Goal: Task Accomplishment & Management: Manage account settings

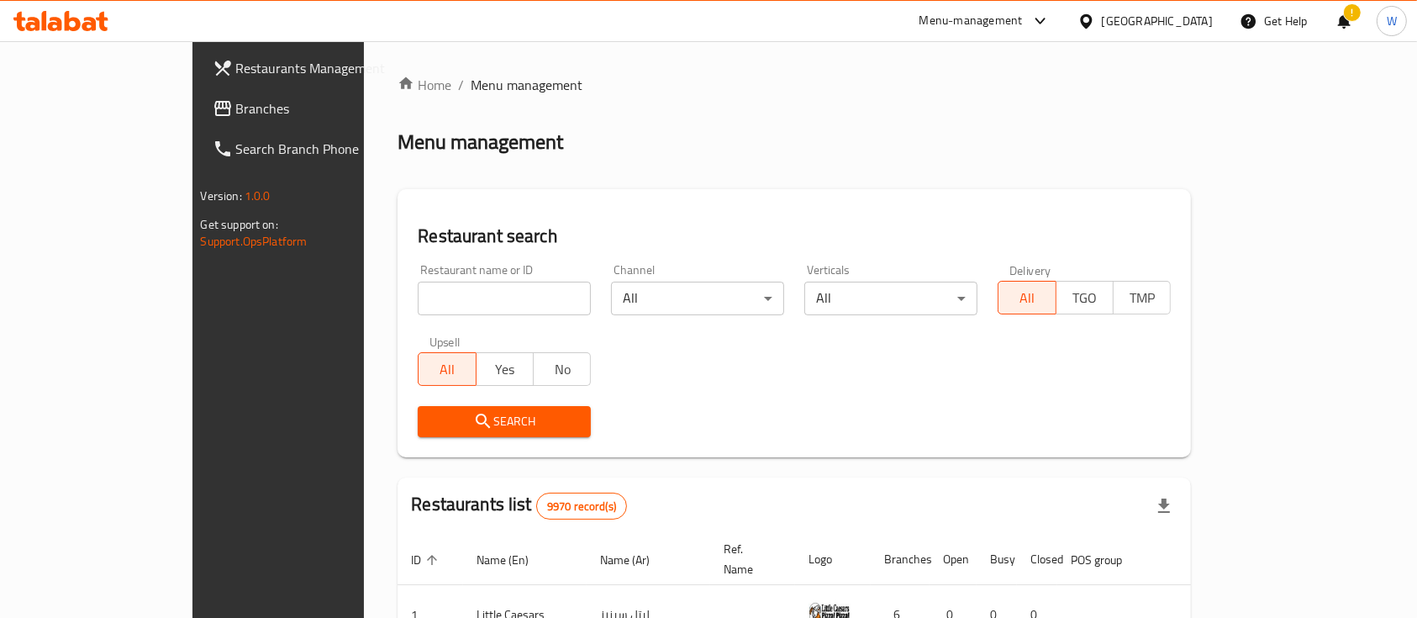
drag, startPoint x: 1019, startPoint y: 119, endPoint x: 577, endPoint y: 4, distance: 455.9
click at [993, 108] on div "Home / Menu management Menu management Restaurant search Restaurant name or ID …" at bounding box center [794, 575] width 793 height 1000
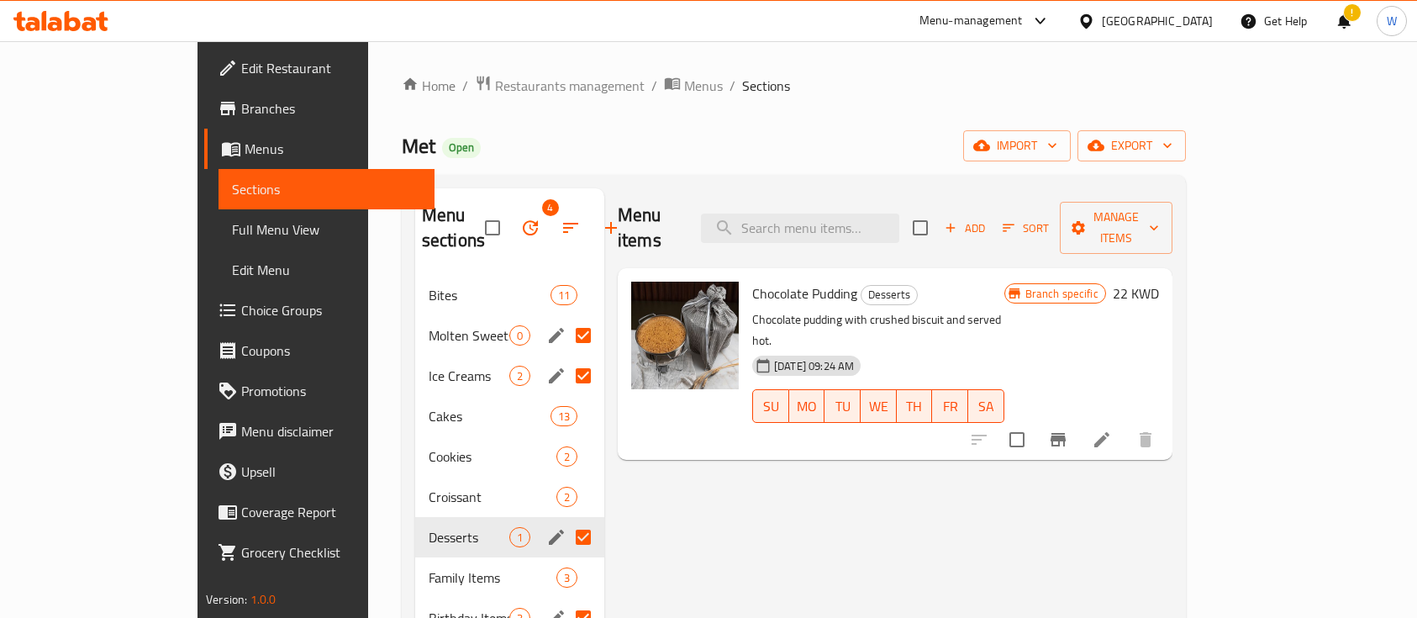
scroll to position [61, 0]
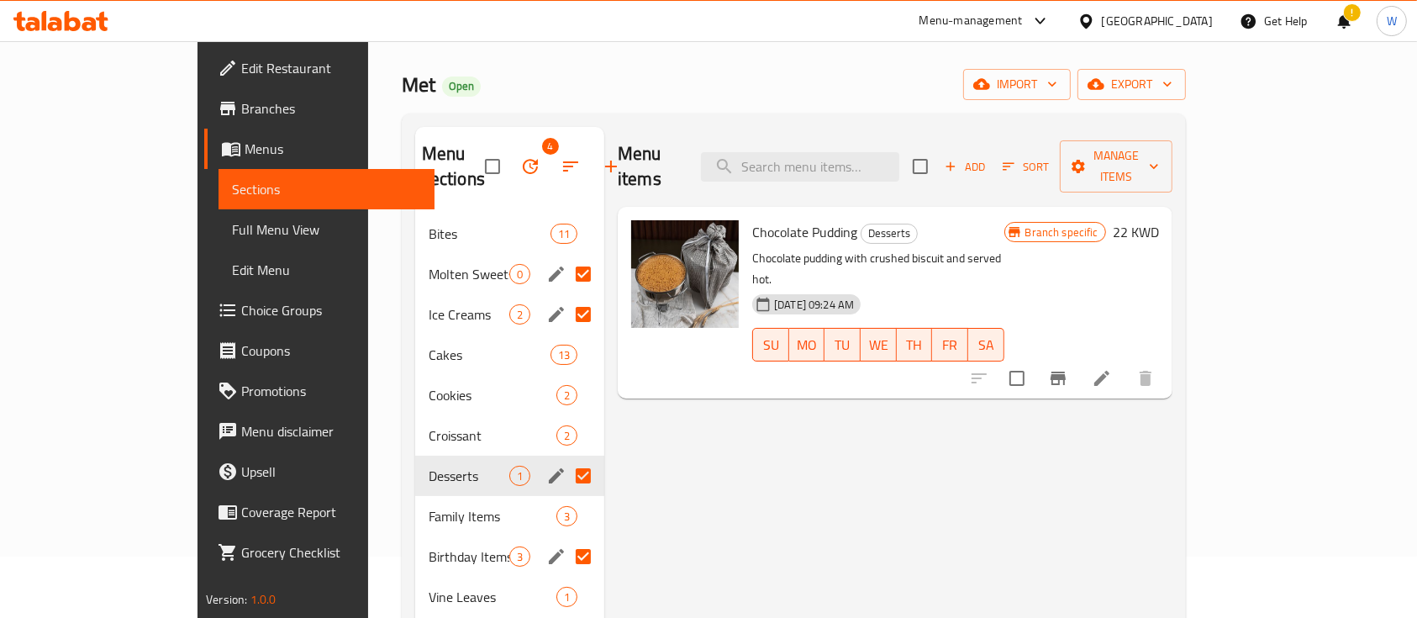
click at [1033, 415] on div "Menu items Add Sort Manage items Chocolate Pudding Desserts Chocolate pudding w…" at bounding box center [888, 436] width 568 height 618
click at [402, 91] on h2 "Met Open" at bounding box center [441, 84] width 79 height 27
drag, startPoint x: 293, startPoint y: 90, endPoint x: 322, endPoint y: 61, distance: 40.4
click at [402, 88] on span "Met" at bounding box center [419, 85] width 34 height 38
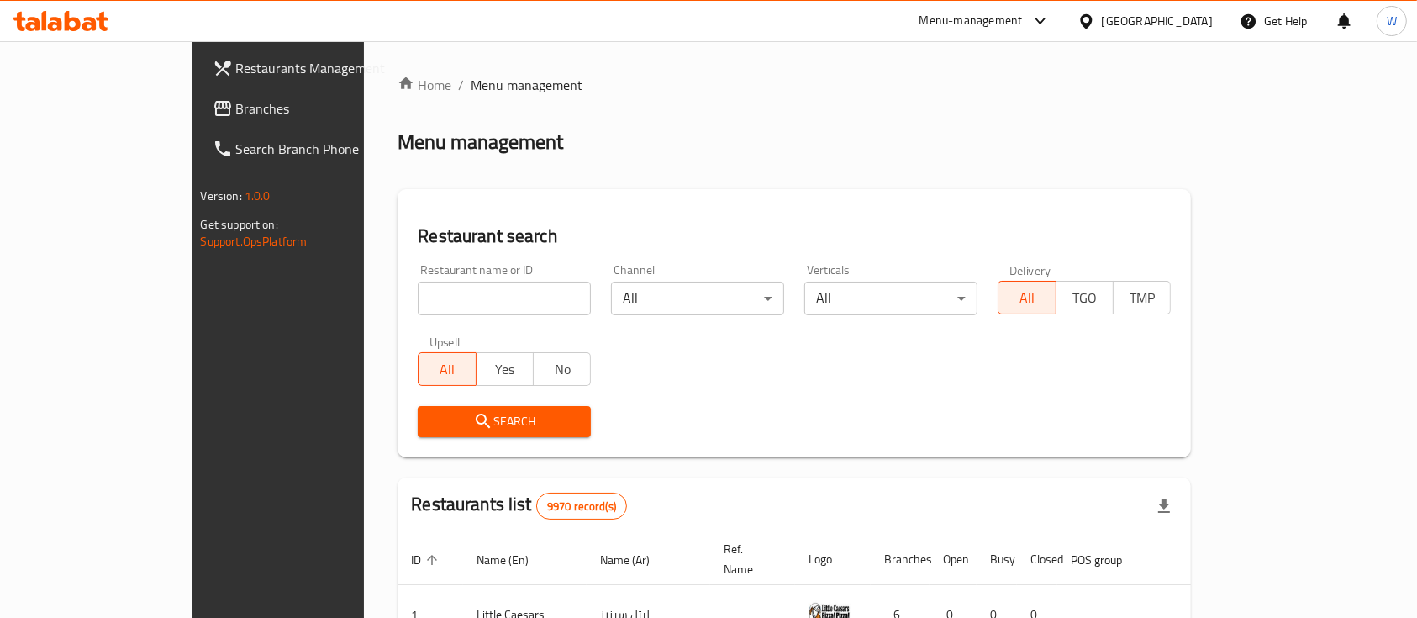
drag, startPoint x: 0, startPoint y: 0, endPoint x: 473, endPoint y: 290, distance: 555.0
click at [473, 290] on input "search" at bounding box center [504, 299] width 173 height 34
type input "dezero"
click at [431, 419] on span "Search" at bounding box center [504, 421] width 146 height 21
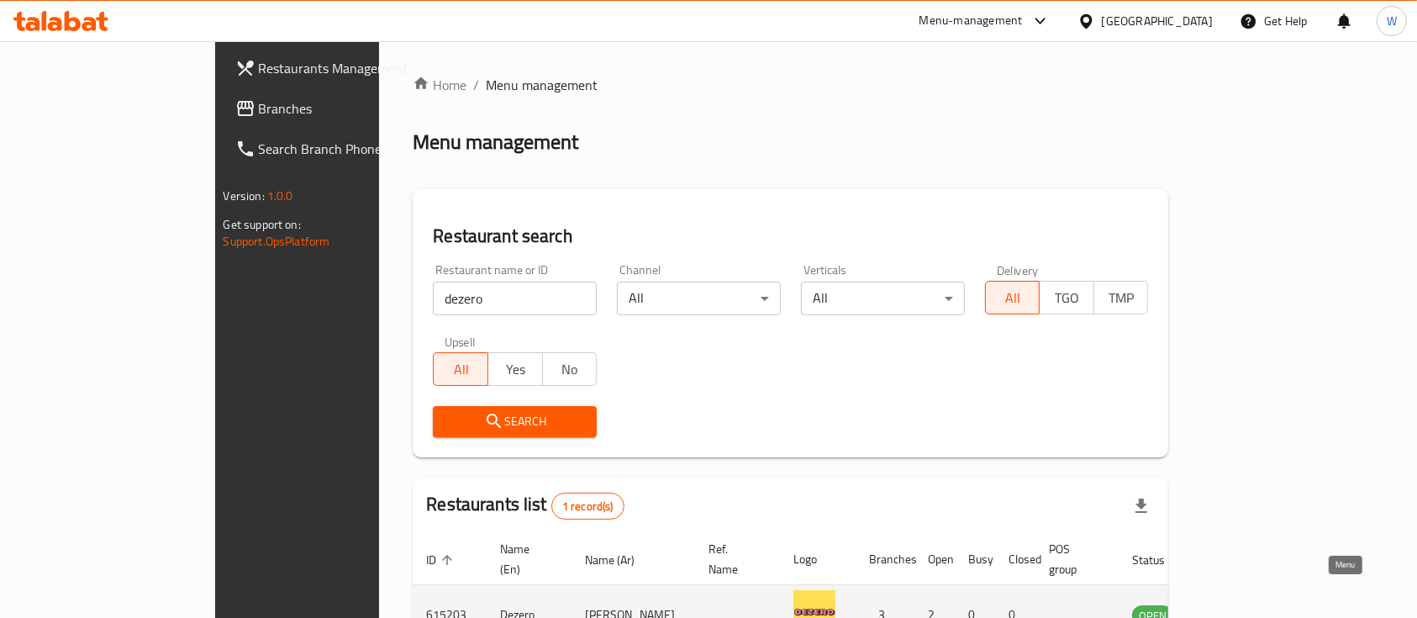
click at [1240, 609] on icon "enhanced table" at bounding box center [1230, 616] width 18 height 14
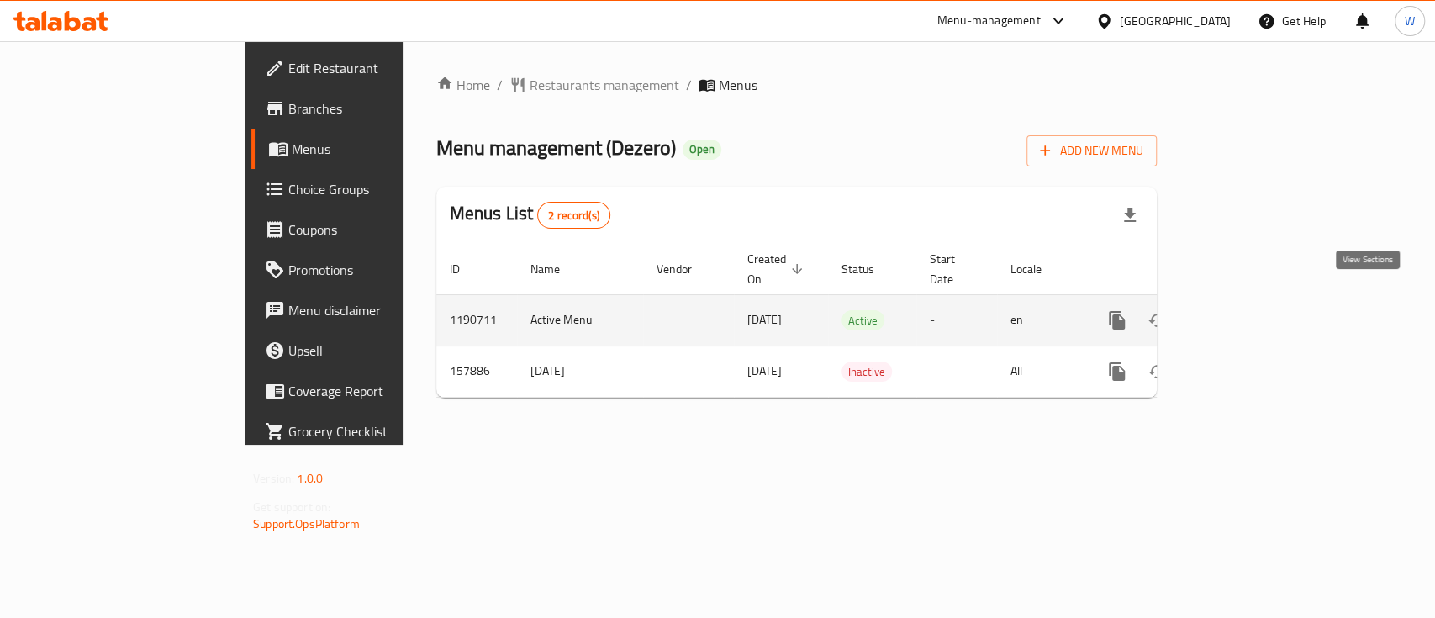
click at [1246, 313] on icon "enhanced table" at bounding box center [1238, 320] width 15 height 15
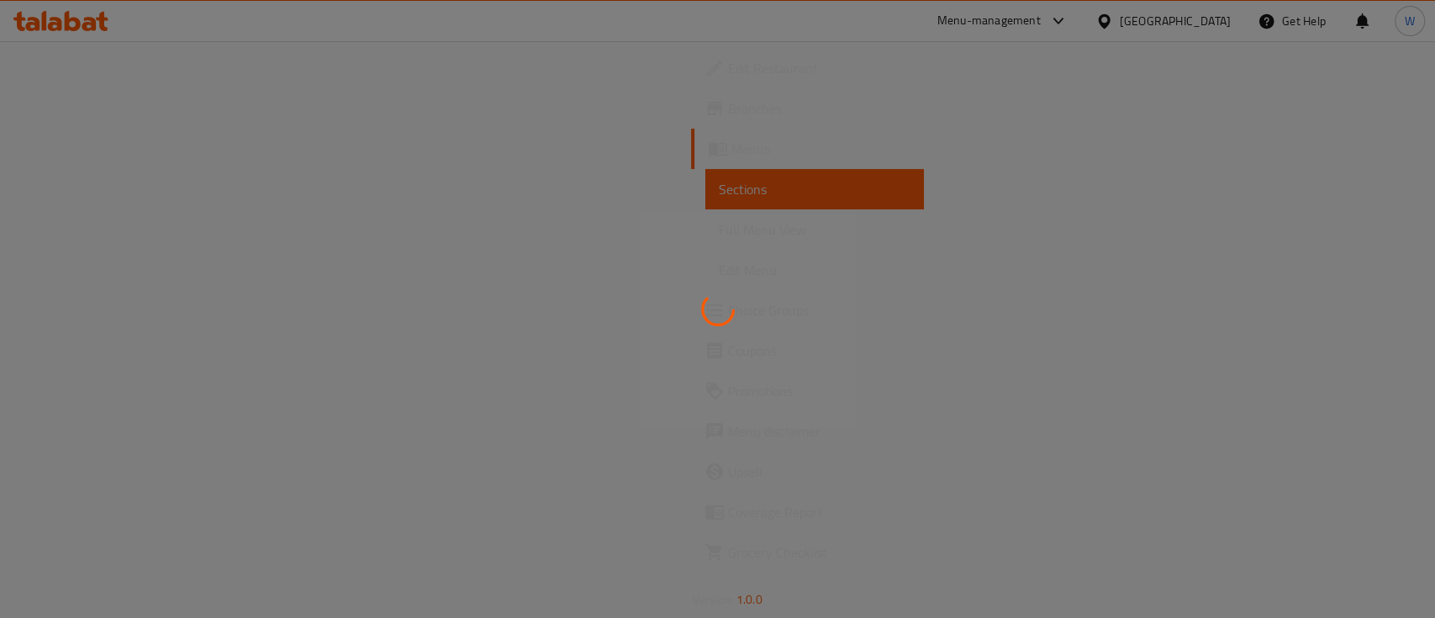
click at [268, 289] on div at bounding box center [717, 309] width 1435 height 618
click at [289, 76] on div at bounding box center [717, 309] width 1435 height 618
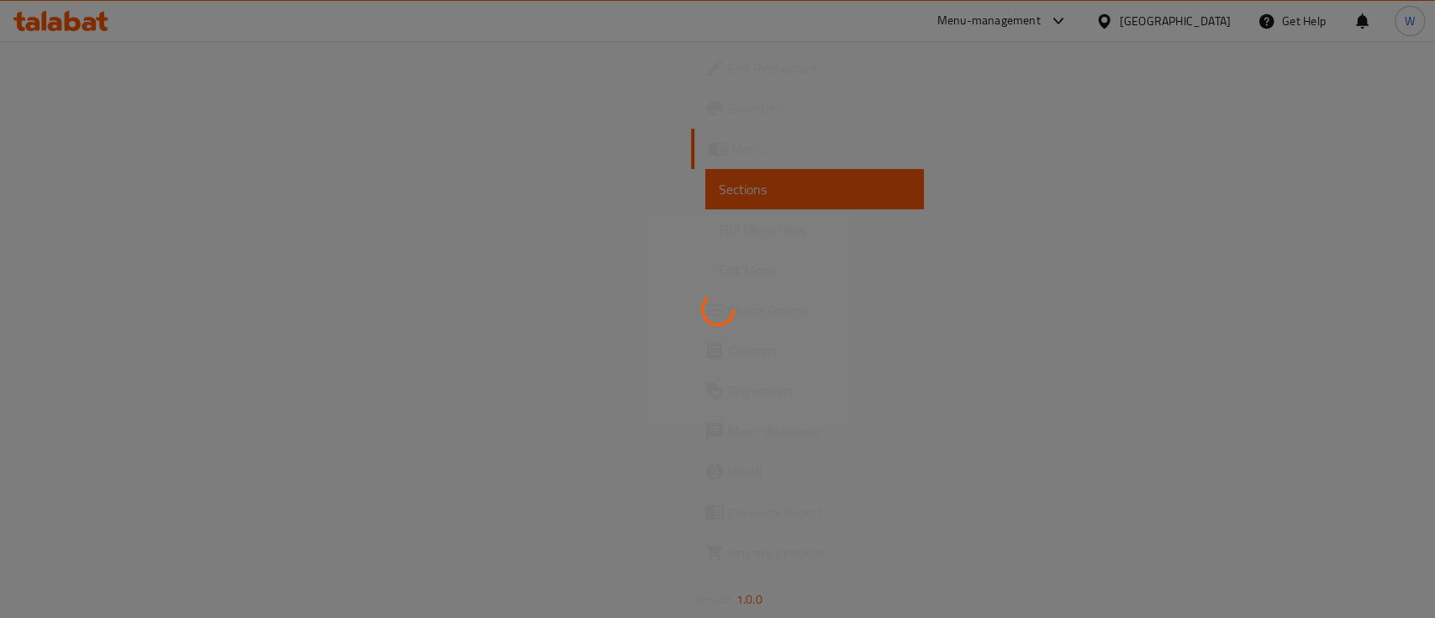
click at [289, 76] on div at bounding box center [717, 309] width 1435 height 618
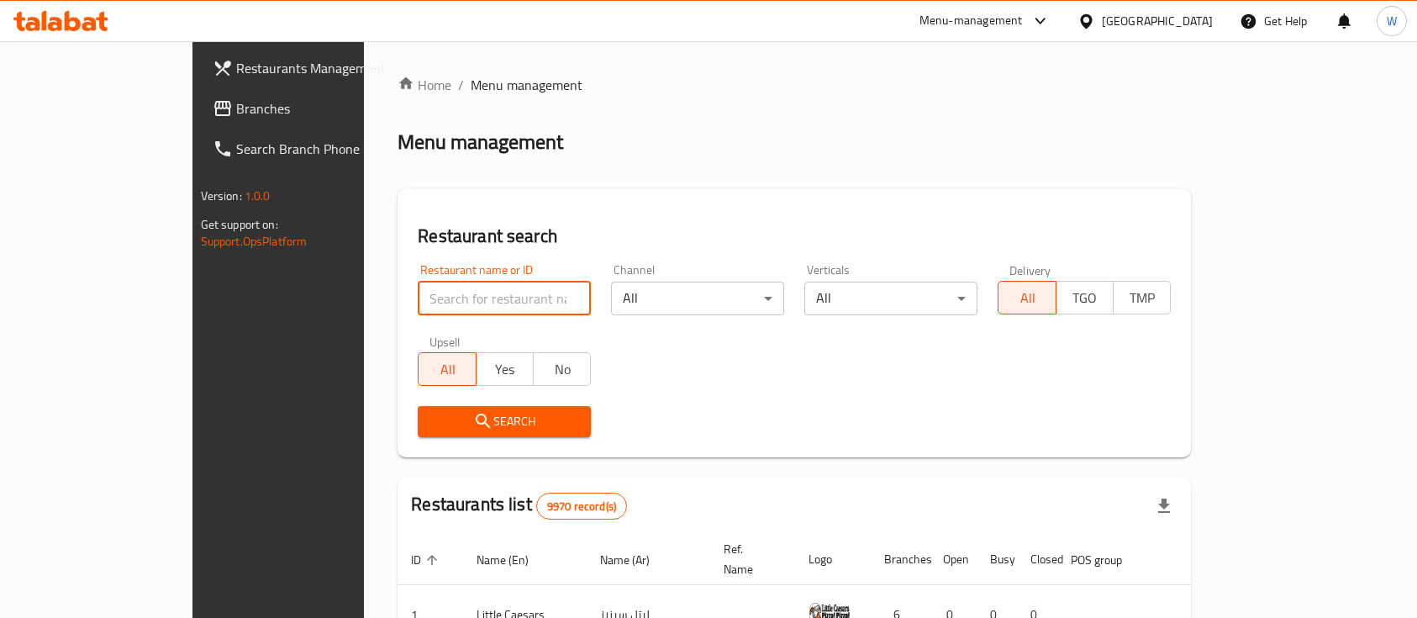
click at [426, 299] on input "search" at bounding box center [504, 299] width 173 height 34
type input "ض"
type input "quick kitchen"
drag, startPoint x: 783, startPoint y: 414, endPoint x: 624, endPoint y: 416, distance: 158.9
click at [767, 420] on div "Search" at bounding box center [794, 421] width 773 height 51
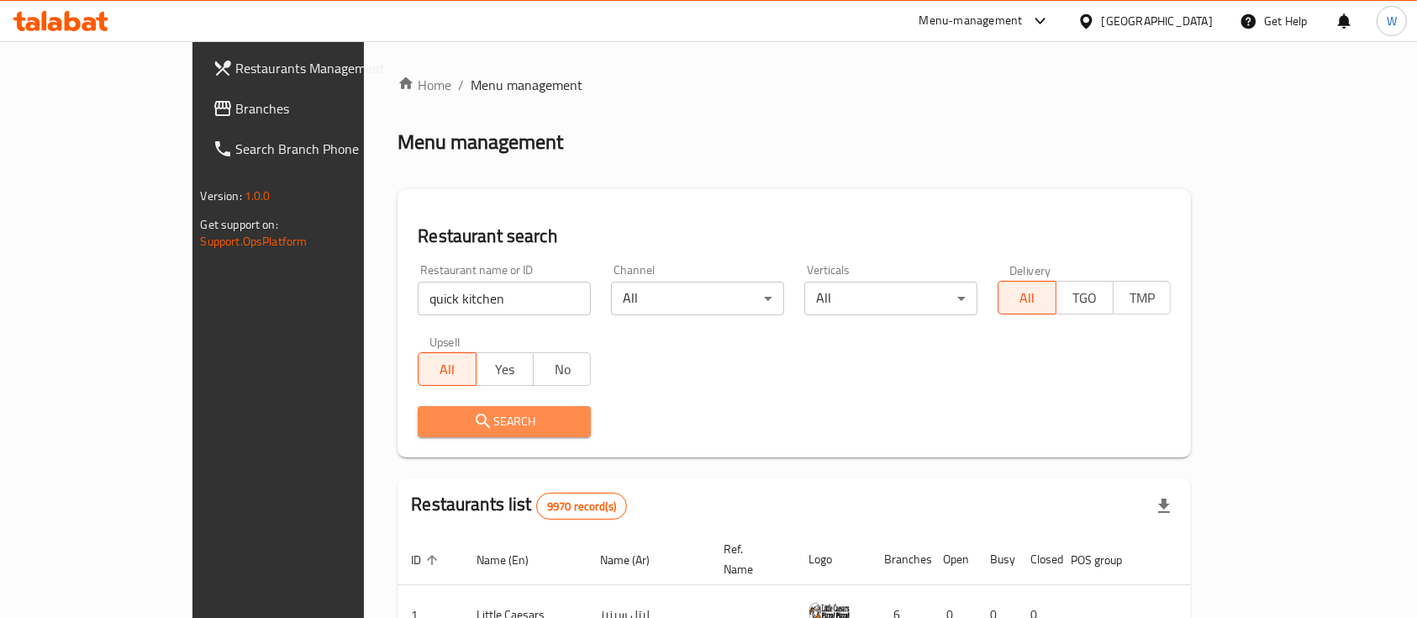
click at [453, 435] on button "Search" at bounding box center [504, 421] width 173 height 31
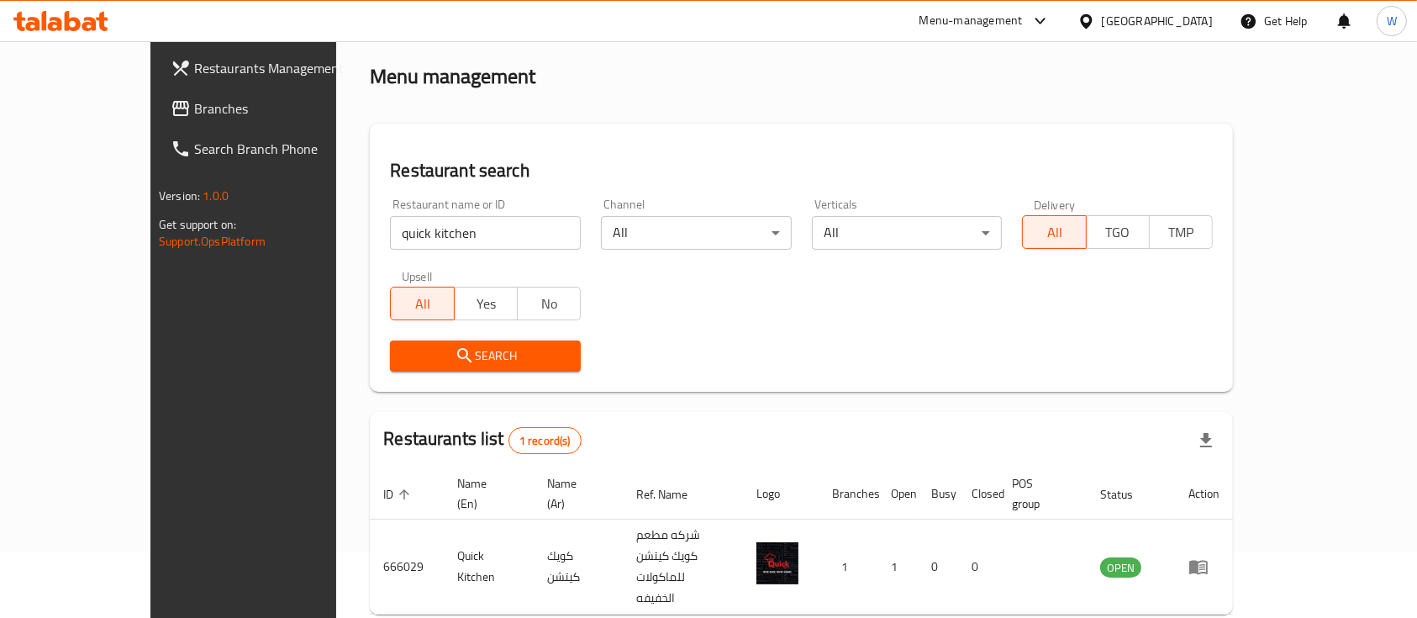
scroll to position [98, 0]
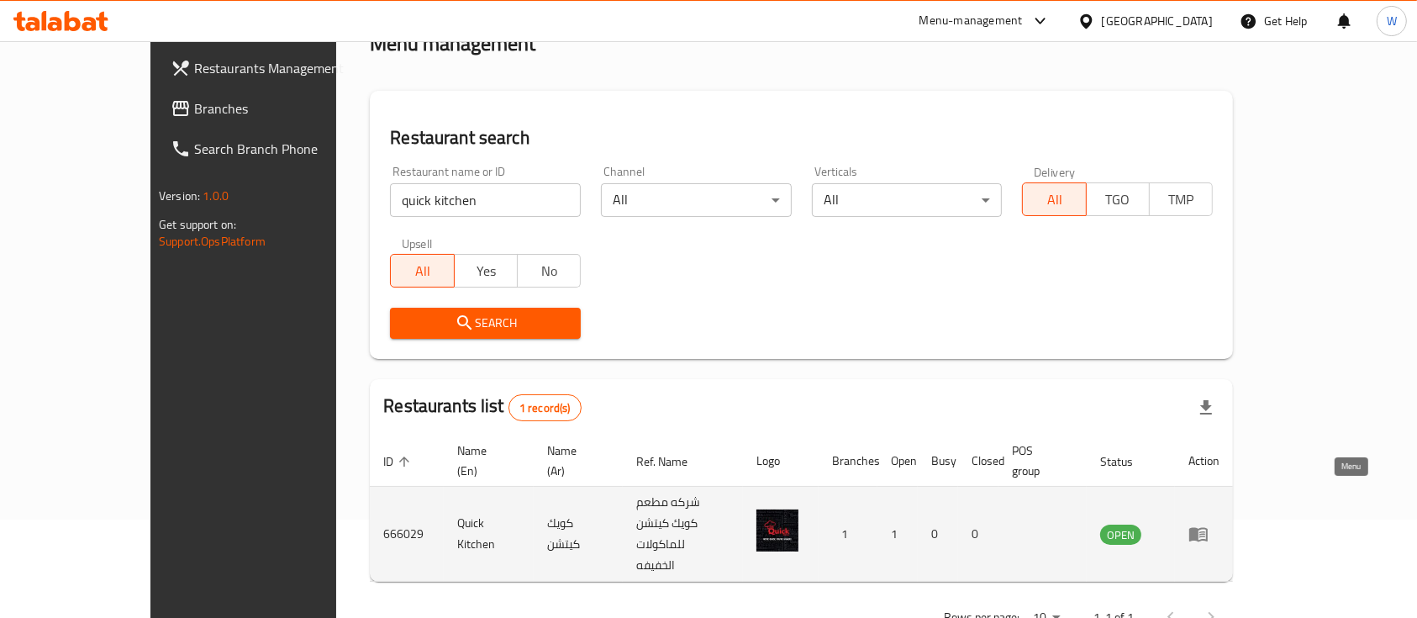
click at [1208, 528] on icon "enhanced table" at bounding box center [1198, 535] width 18 height 14
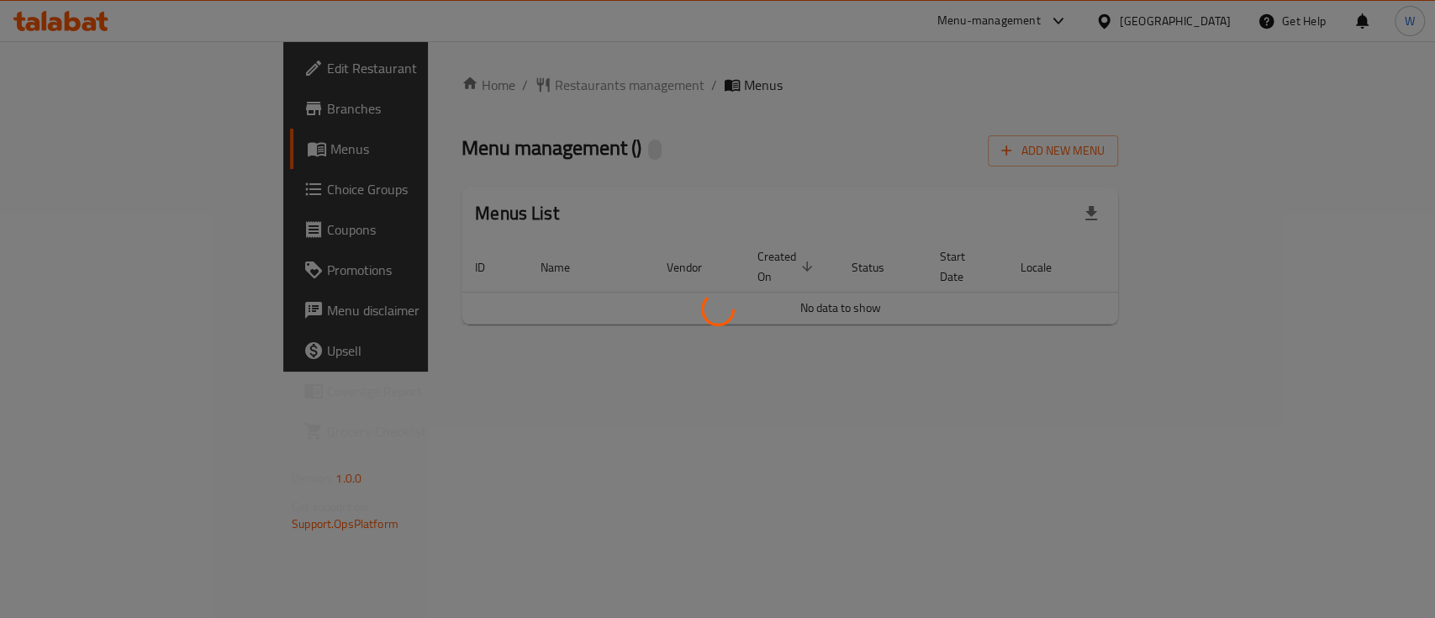
click at [979, 111] on div at bounding box center [717, 309] width 1435 height 618
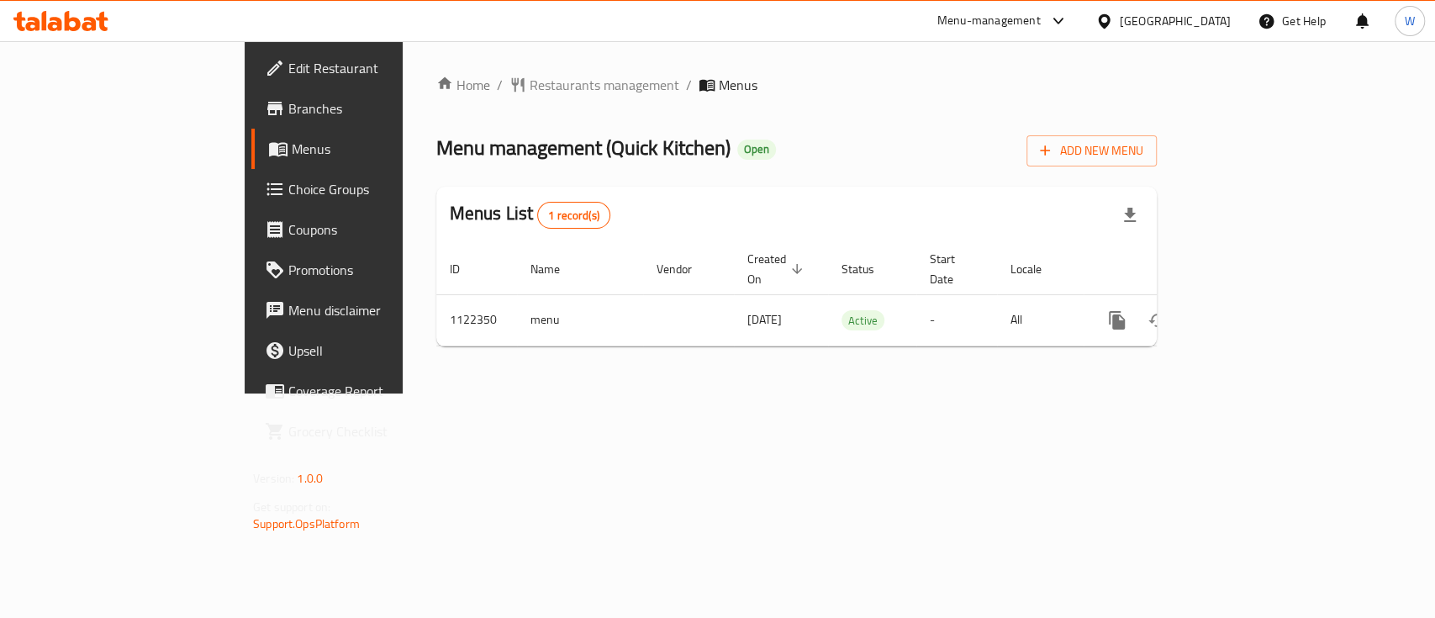
drag, startPoint x: 843, startPoint y: 141, endPoint x: 1142, endPoint y: 244, distance: 316.3
click at [867, 157] on div "Menu management ( Quick Kitchen ) Open Add New Menu" at bounding box center [796, 148] width 720 height 38
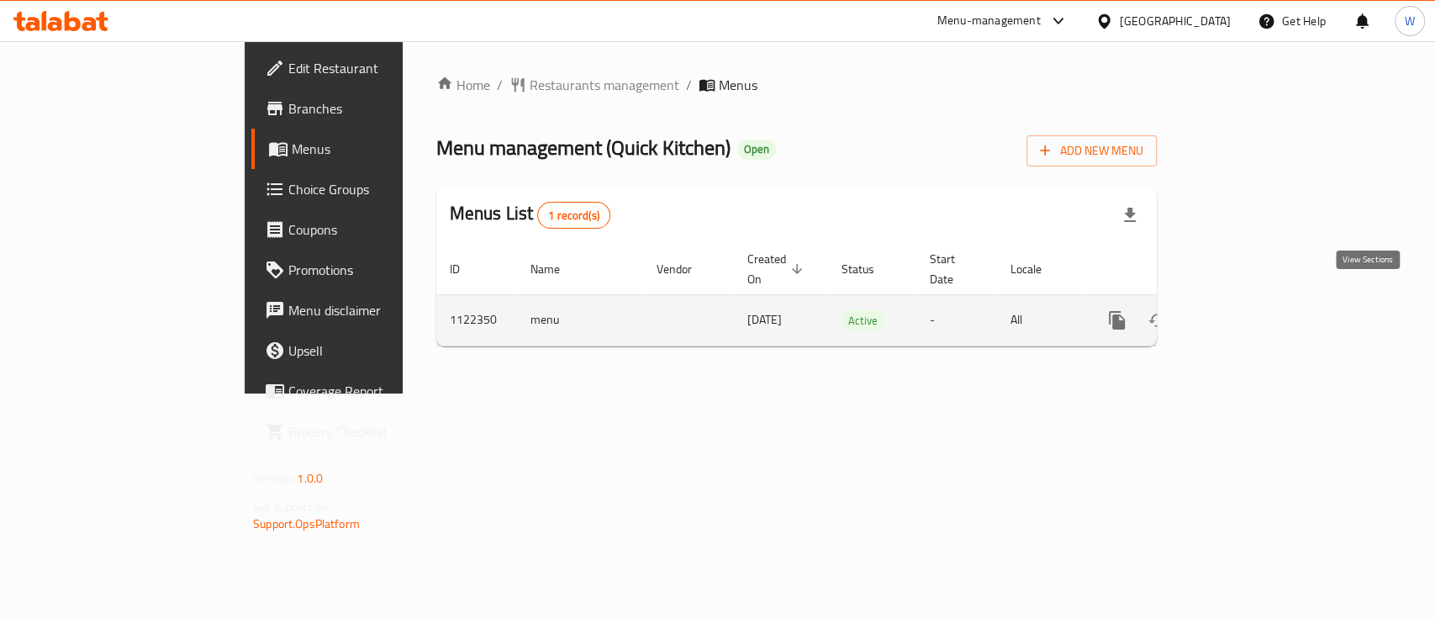
click at [1248, 310] on icon "enhanced table" at bounding box center [1238, 320] width 20 height 20
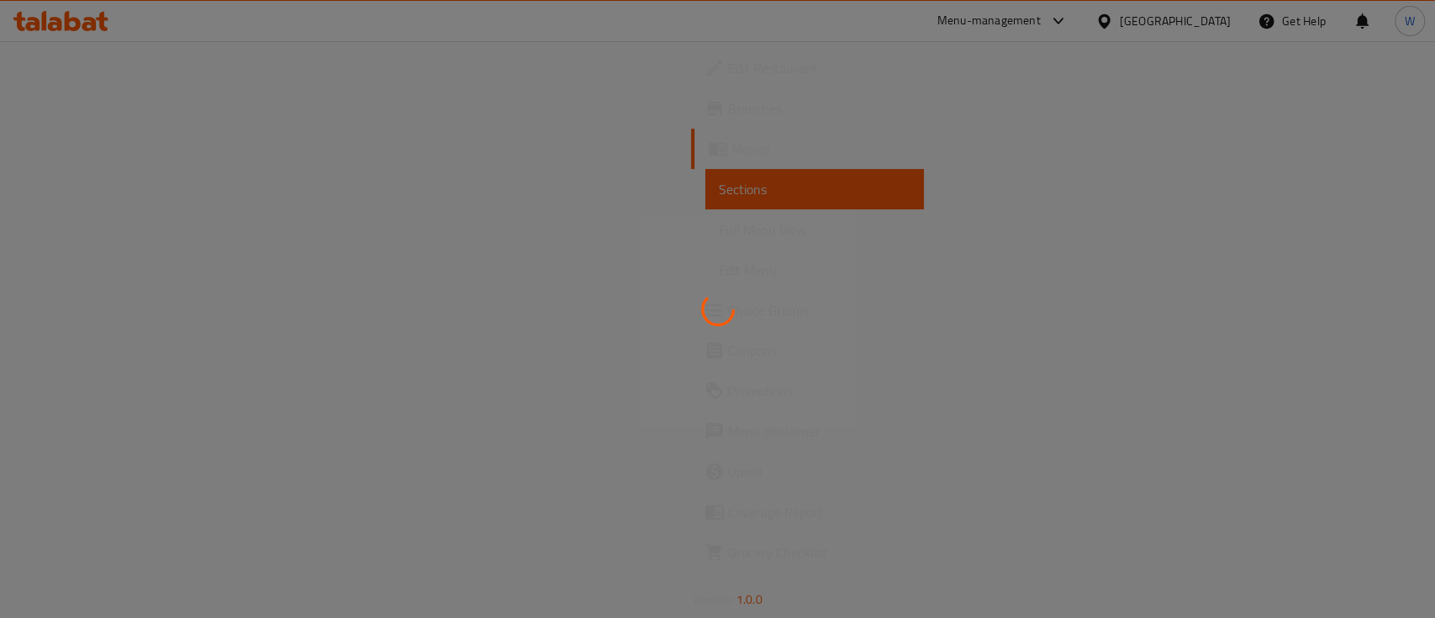
click at [971, 88] on div at bounding box center [717, 309] width 1435 height 618
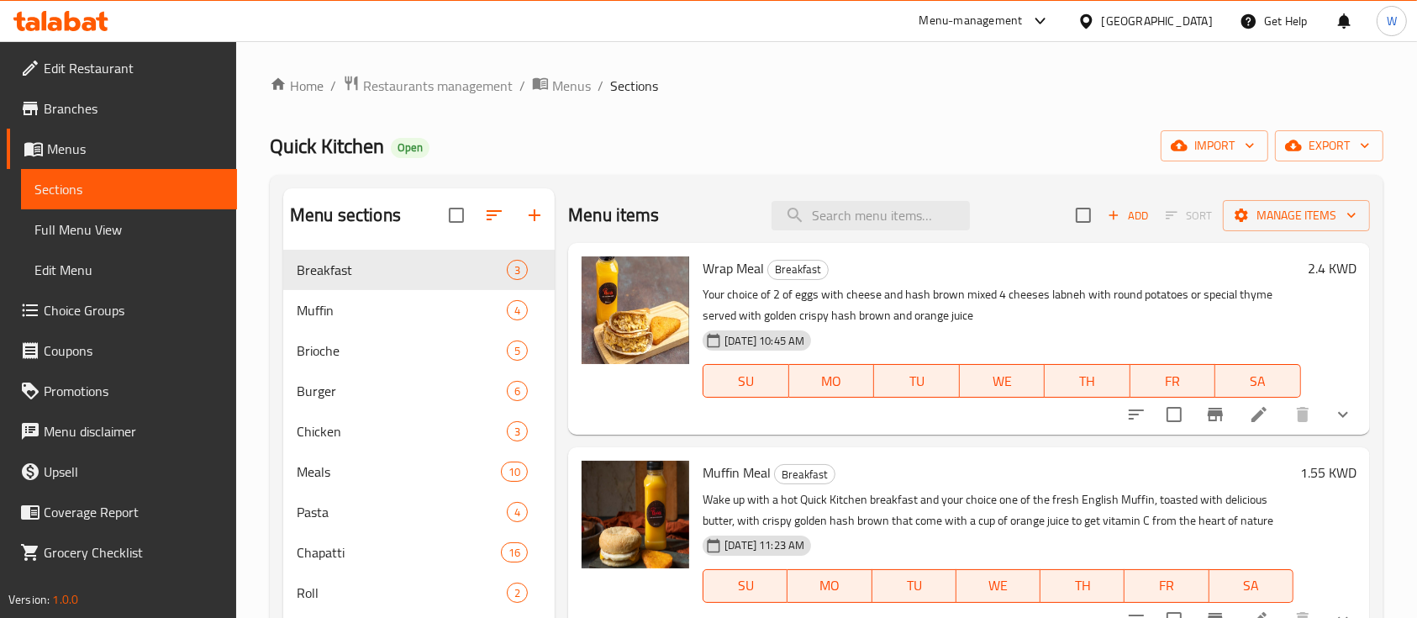
click at [953, 91] on ol "Home / Restaurants management / Menus / Sections" at bounding box center [827, 86] width 1114 height 22
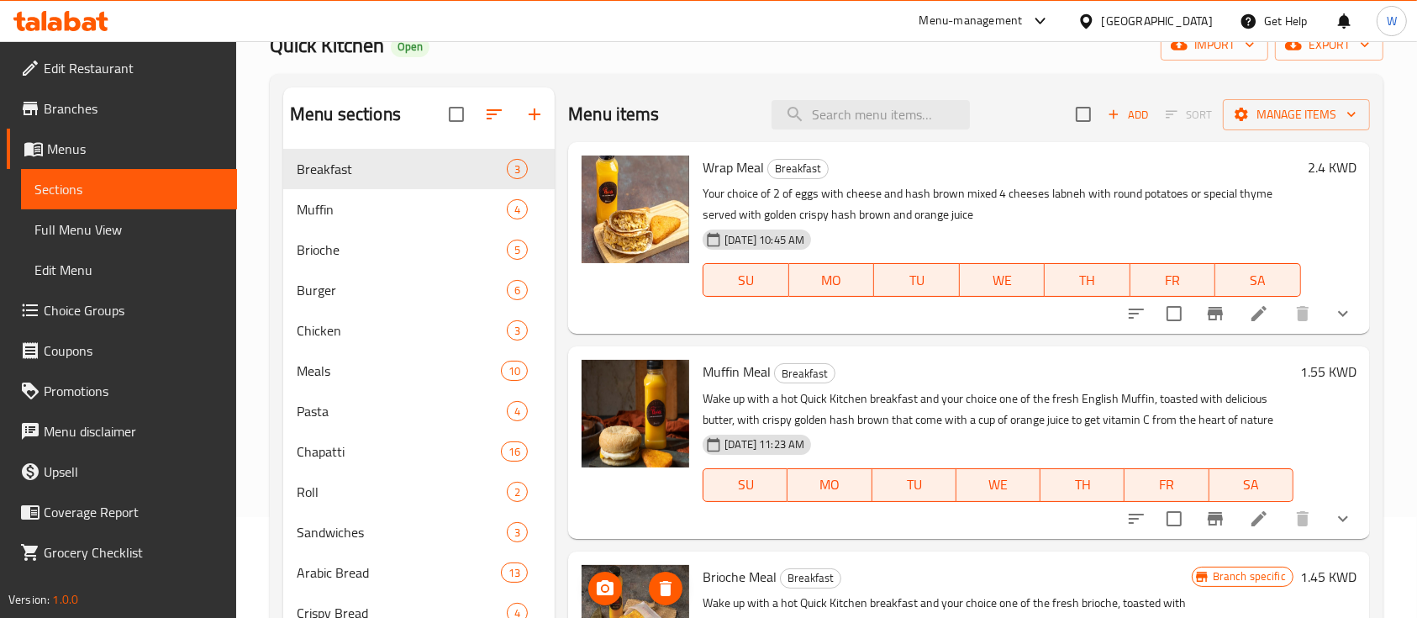
scroll to position [75, 0]
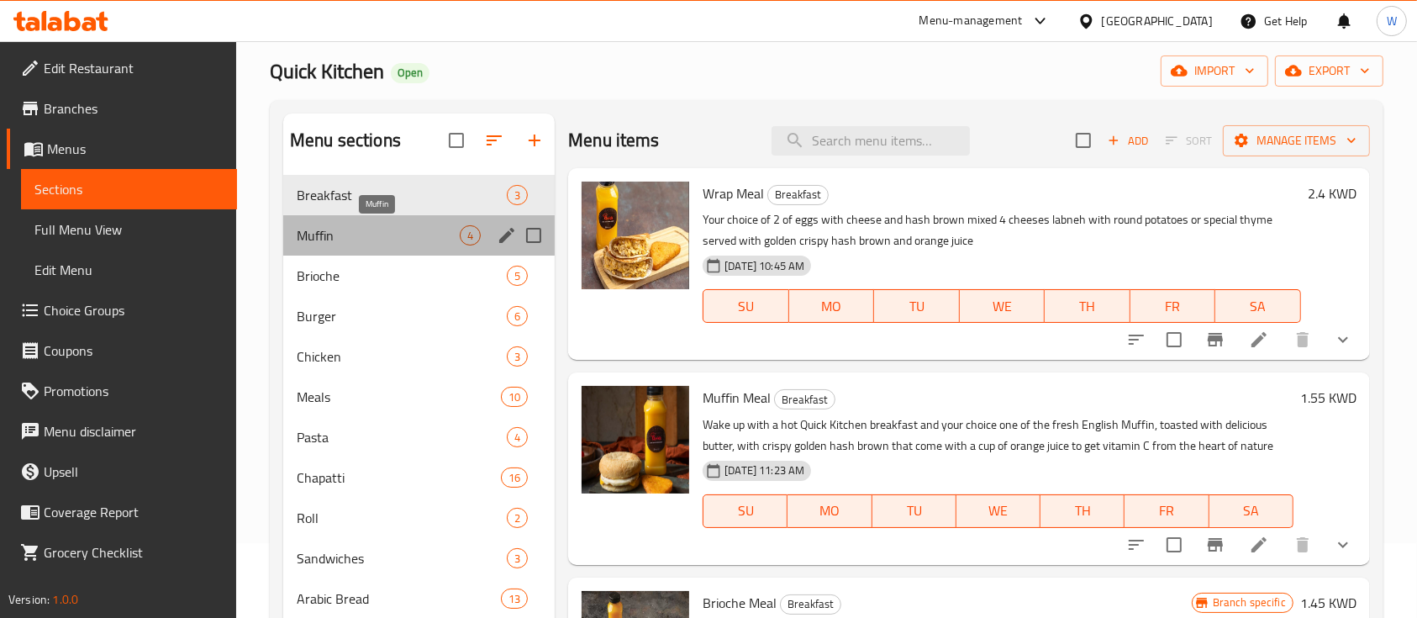
drag, startPoint x: 349, startPoint y: 238, endPoint x: 464, endPoint y: 248, distance: 115.6
click at [349, 237] on span "Muffin" at bounding box center [378, 235] width 163 height 20
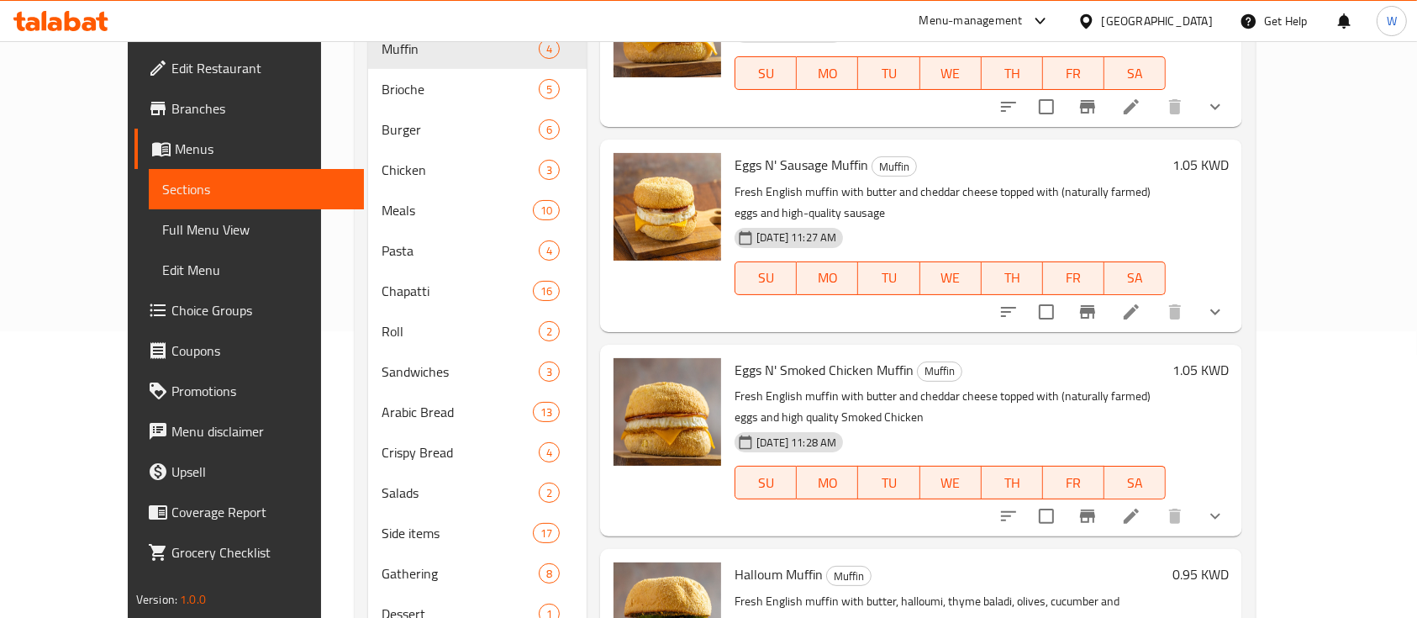
scroll to position [187, 0]
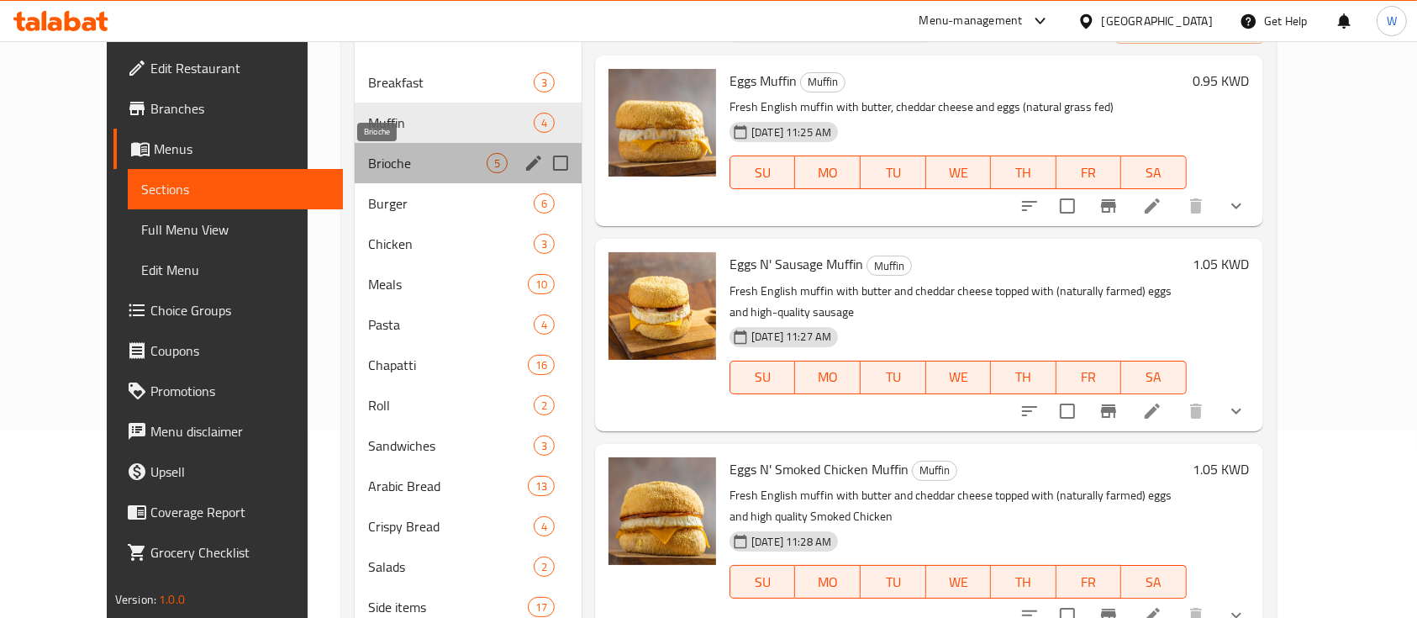
click at [368, 171] on span "Brioche" at bounding box center [427, 163] width 119 height 20
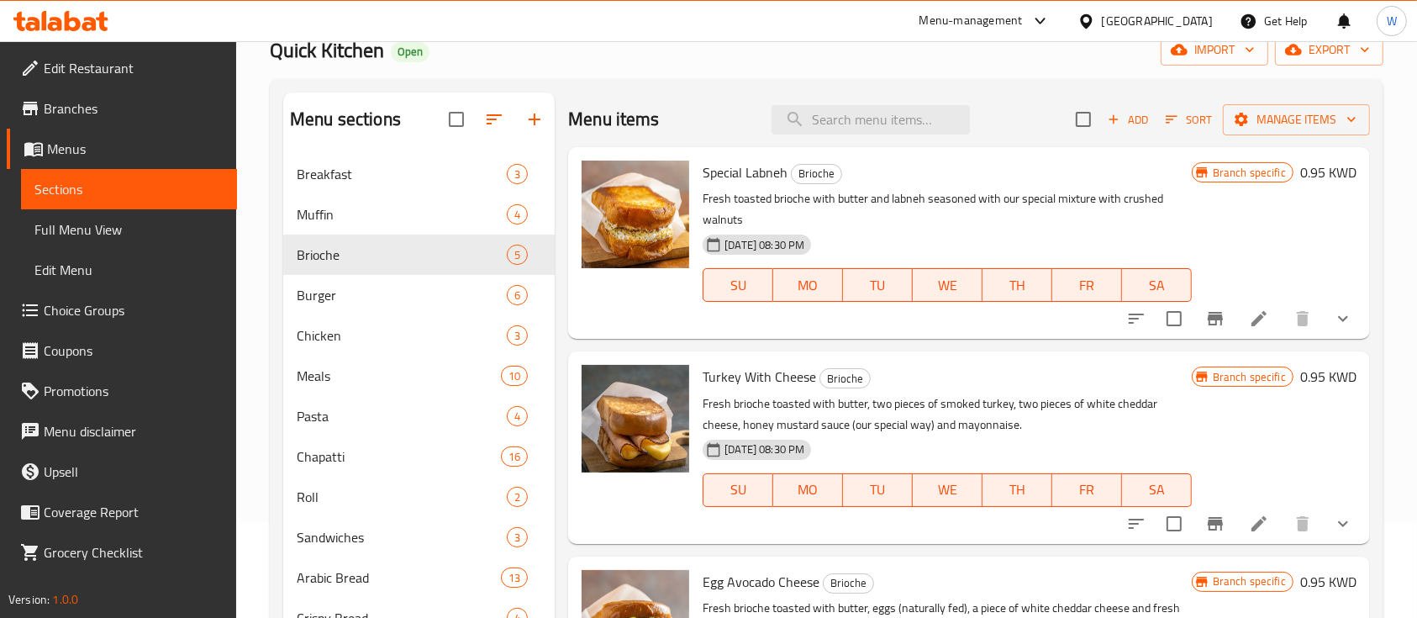
scroll to position [75, 0]
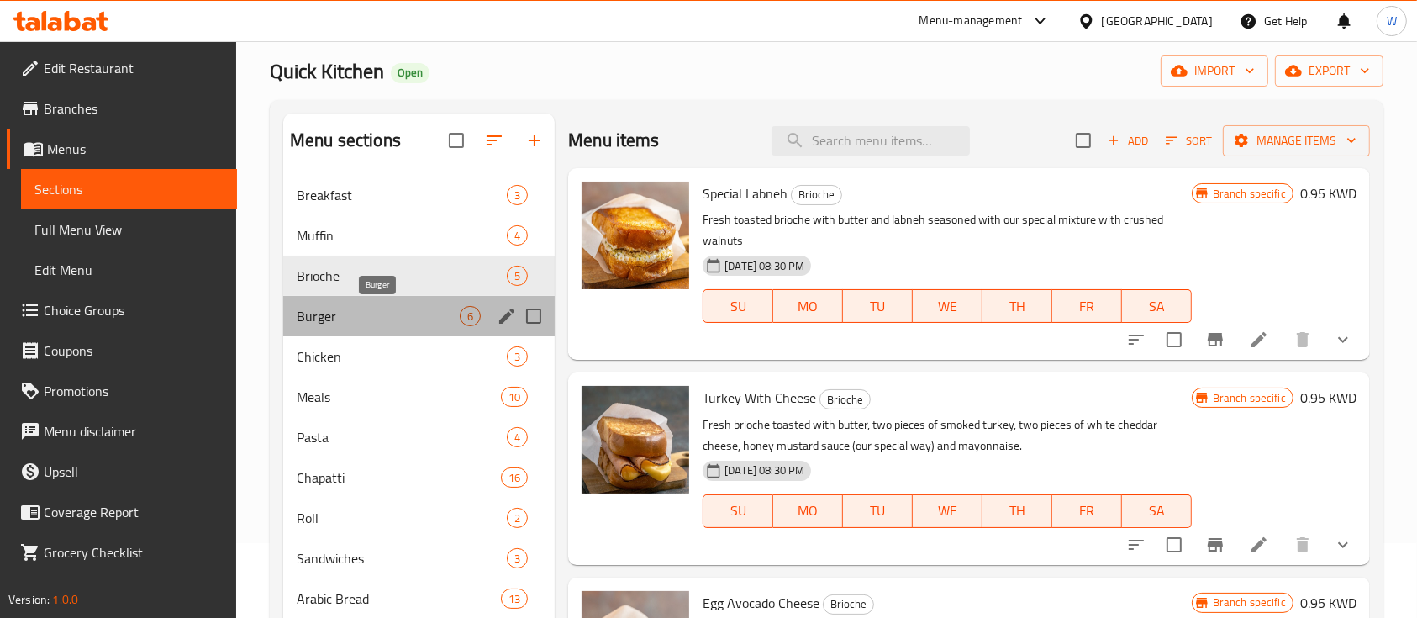
click at [345, 318] on span "Burger" at bounding box center [378, 316] width 163 height 20
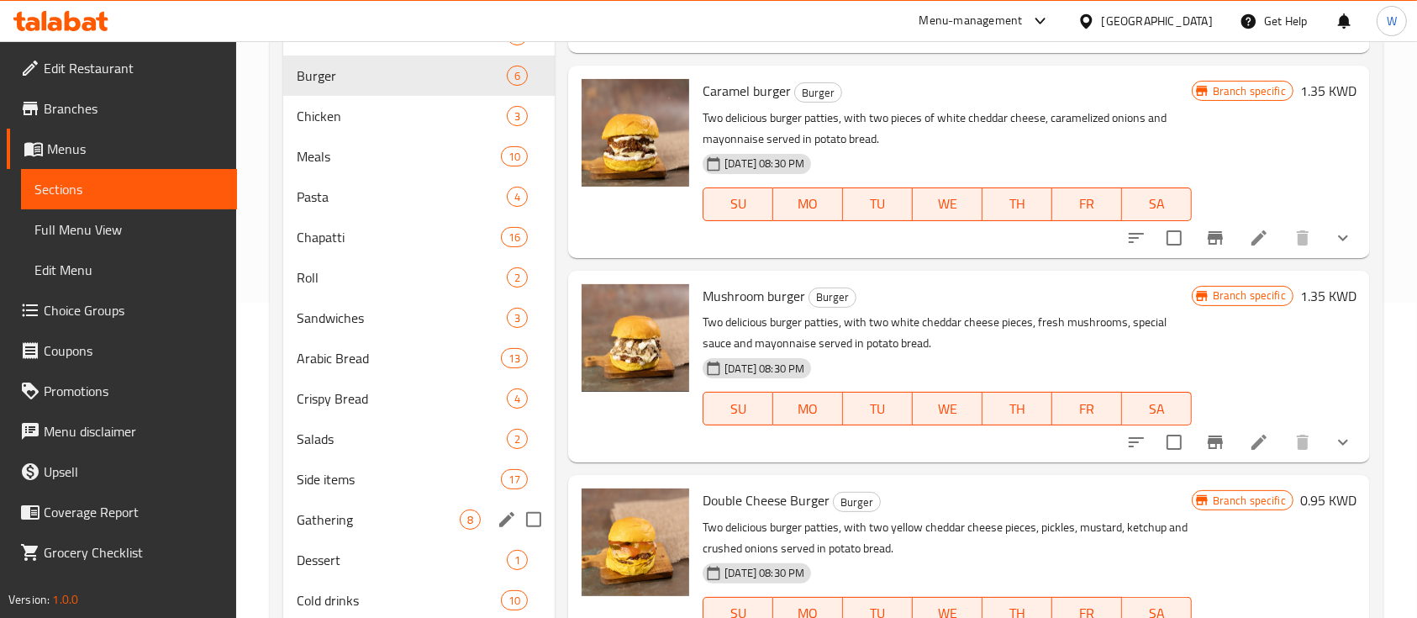
scroll to position [187, 0]
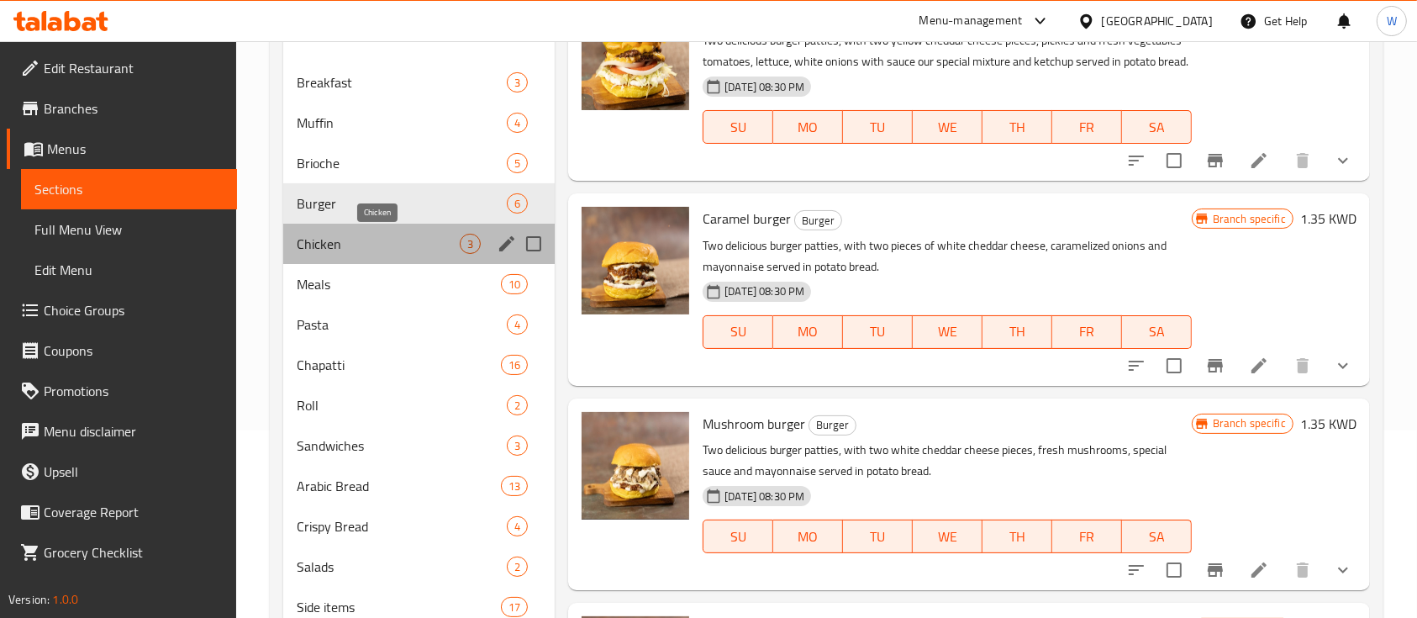
click at [319, 240] on span "Chicken" at bounding box center [378, 244] width 163 height 20
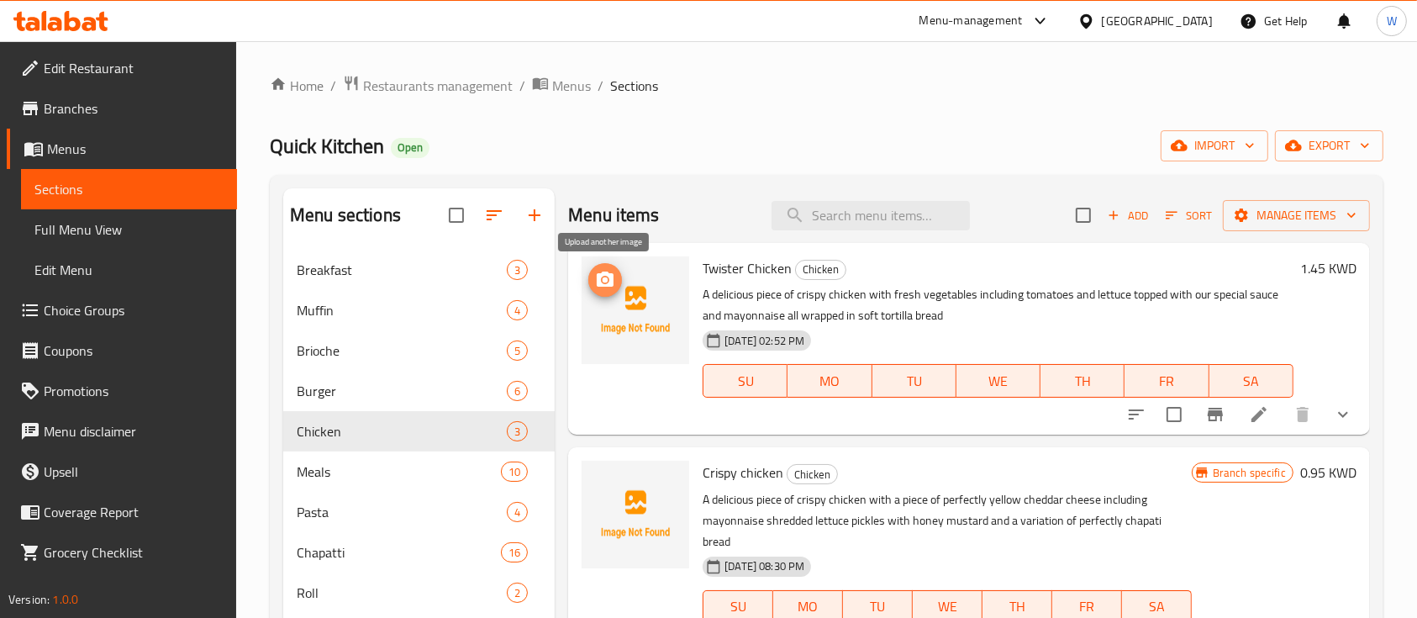
click at [605, 282] on icon "upload picture" at bounding box center [605, 280] width 20 height 20
click at [667, 328] on img at bounding box center [636, 310] width 108 height 108
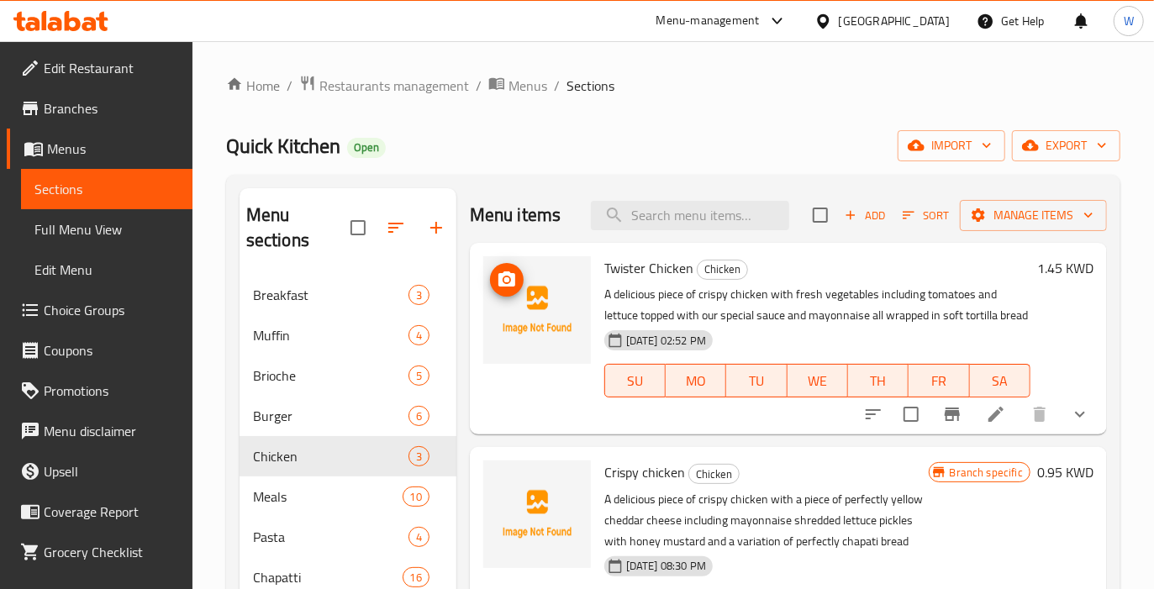
click at [503, 259] on img at bounding box center [537, 310] width 108 height 108
click at [509, 273] on icon "upload picture" at bounding box center [506, 279] width 17 height 15
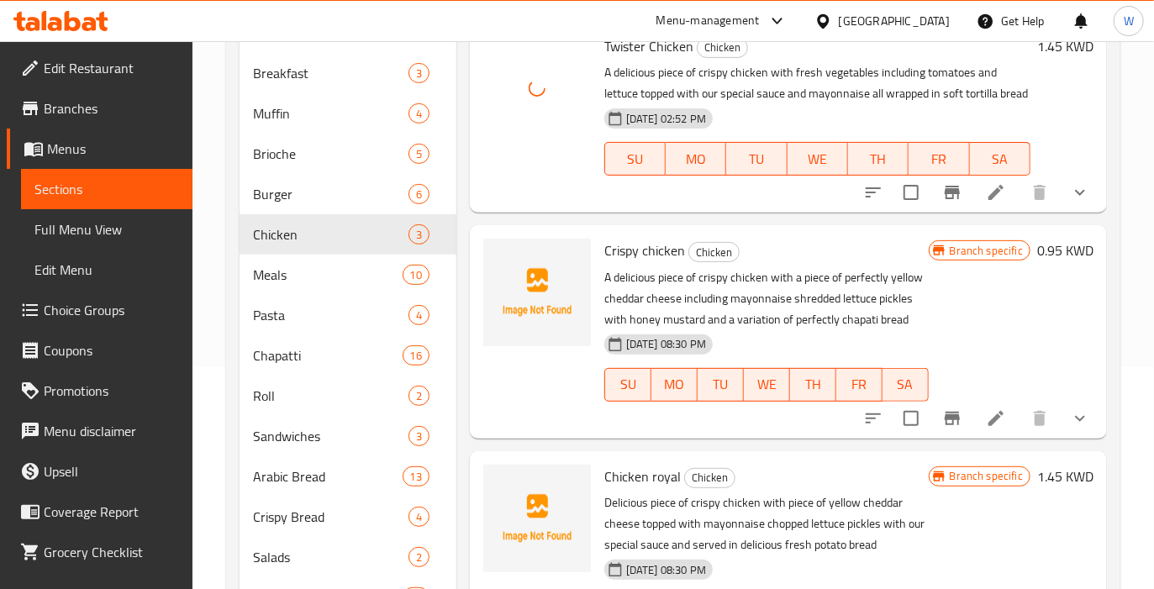
scroll to position [224, 0]
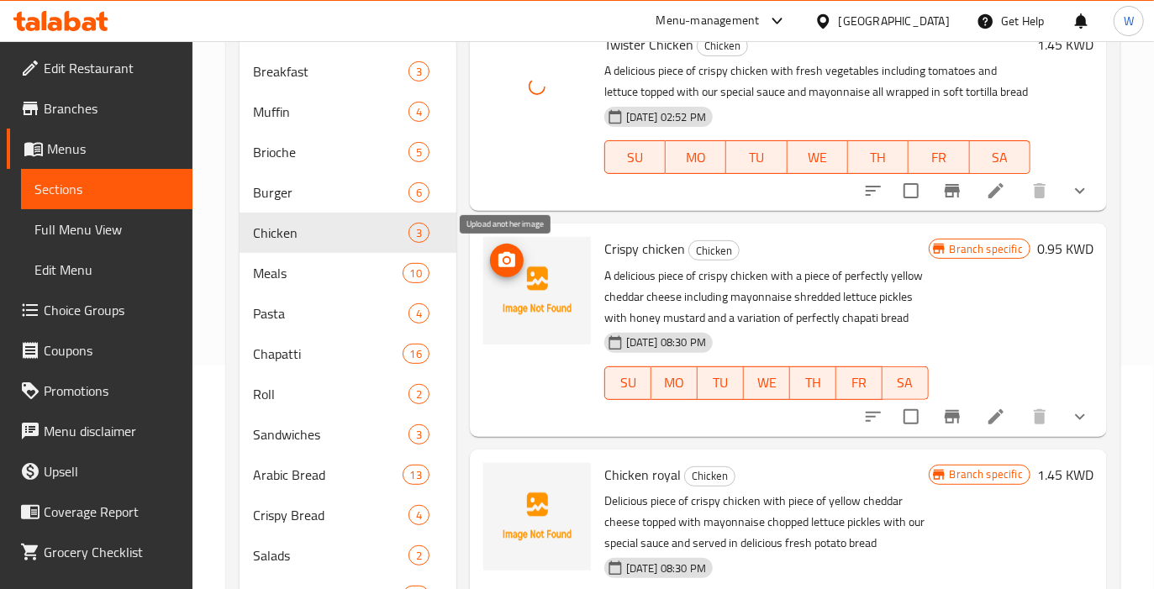
click at [506, 260] on circle "upload picture" at bounding box center [506, 260] width 5 height 5
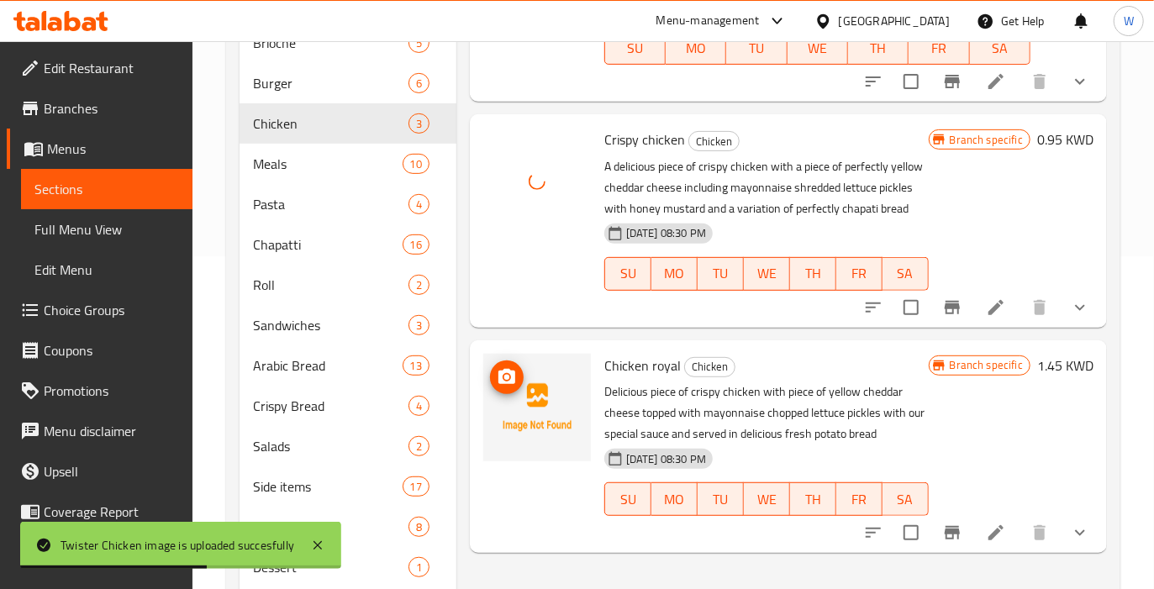
scroll to position [448, 0]
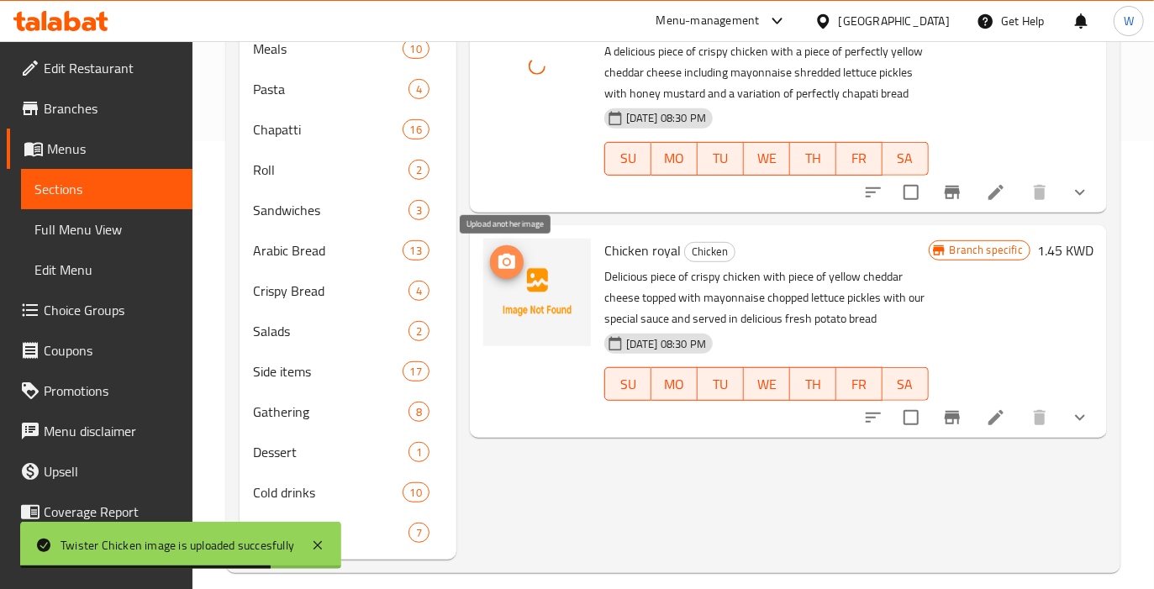
click at [507, 254] on icon "upload picture" at bounding box center [506, 261] width 17 height 15
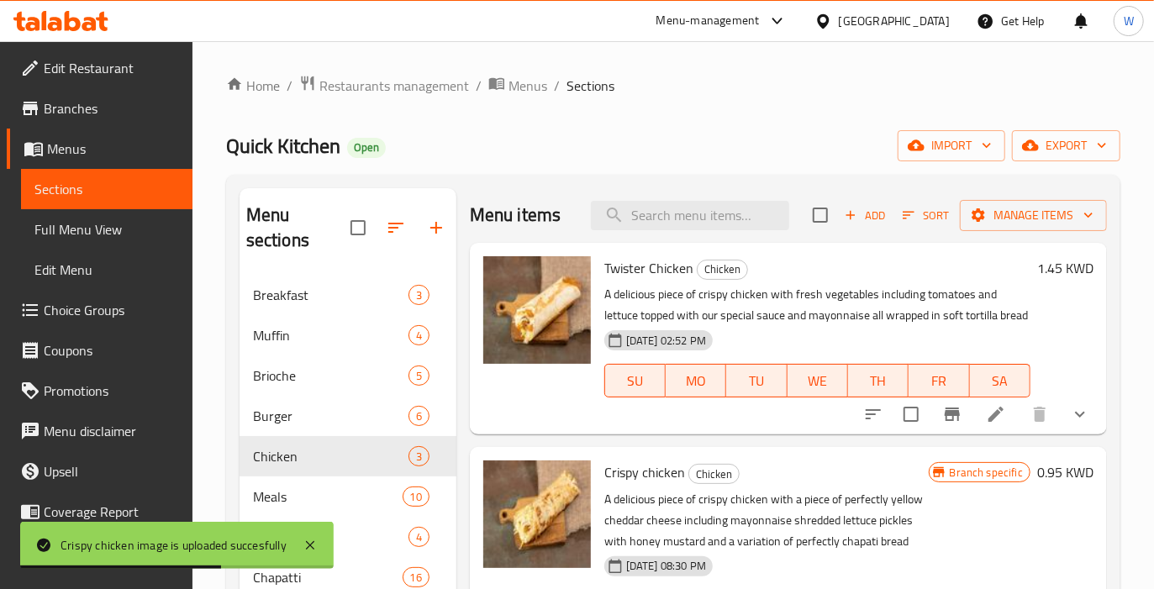
scroll to position [224, 0]
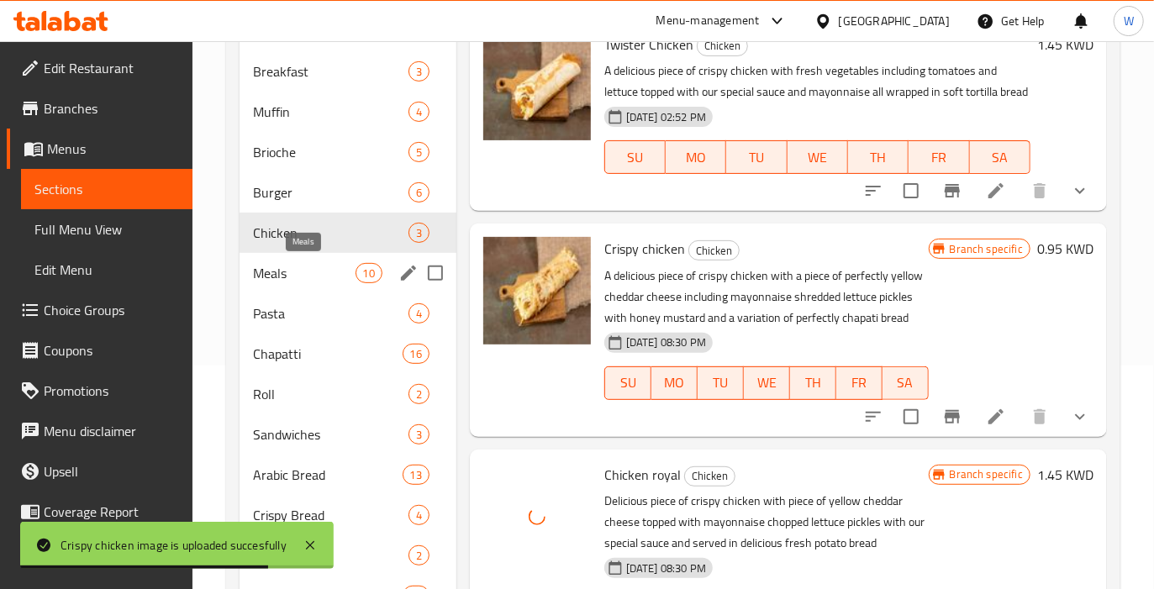
click at [274, 272] on span "Meals" at bounding box center [304, 273] width 103 height 20
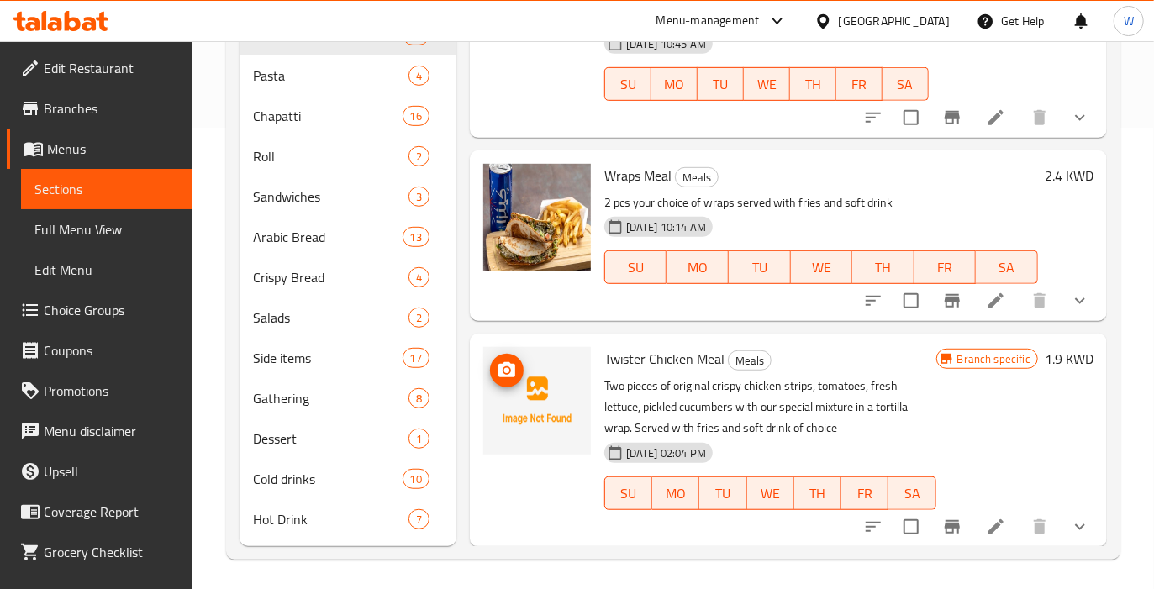
scroll to position [465, 0]
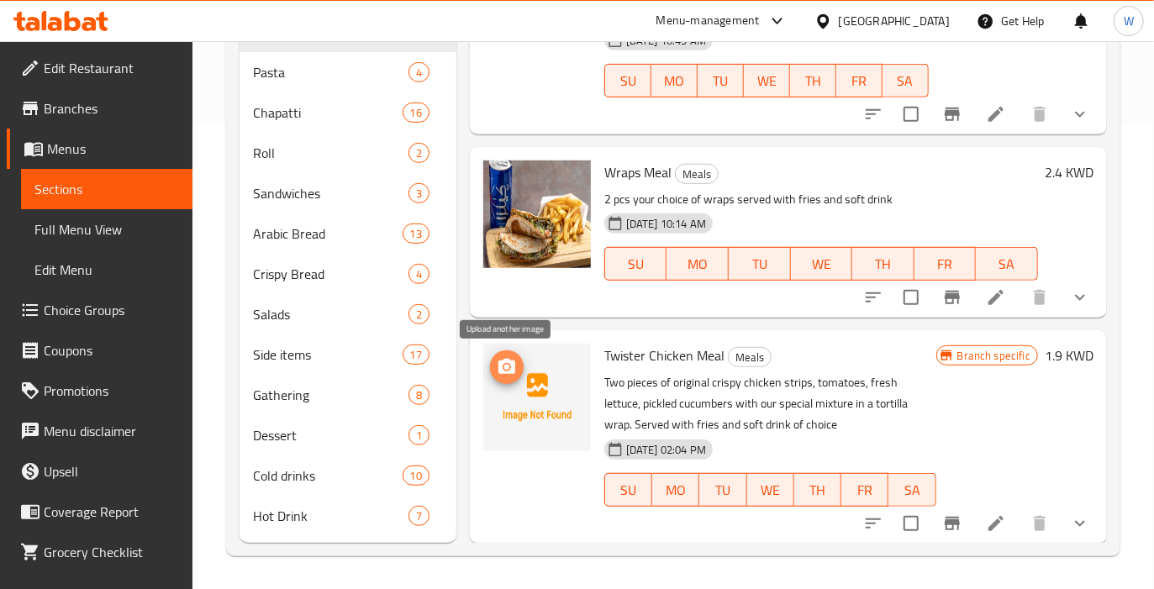
click at [504, 367] on circle "upload picture" at bounding box center [506, 367] width 5 height 5
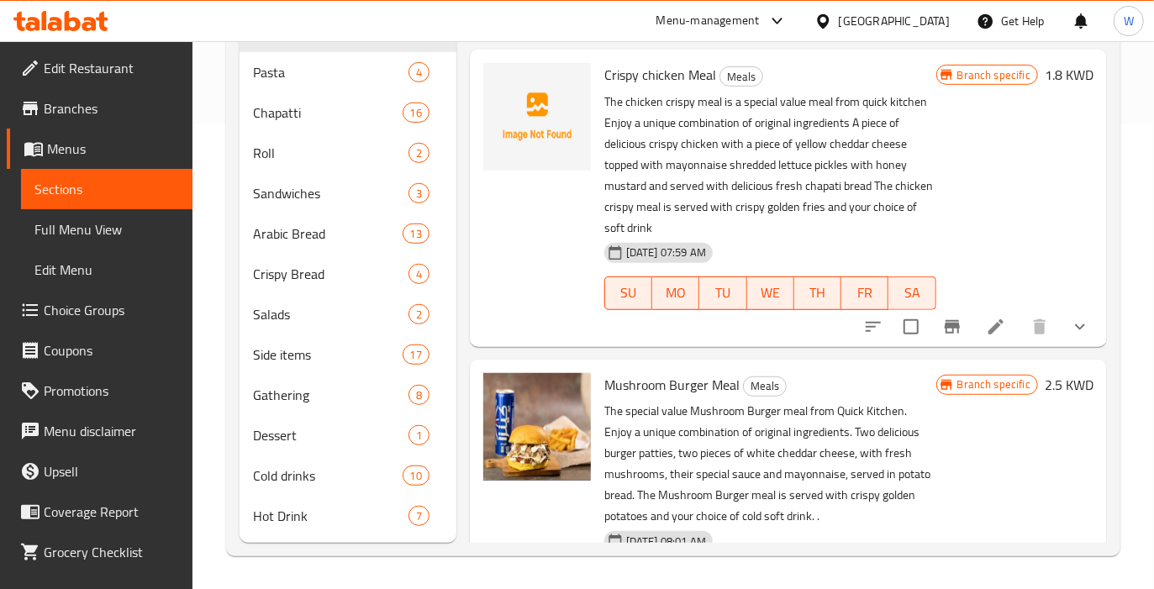
scroll to position [679, 0]
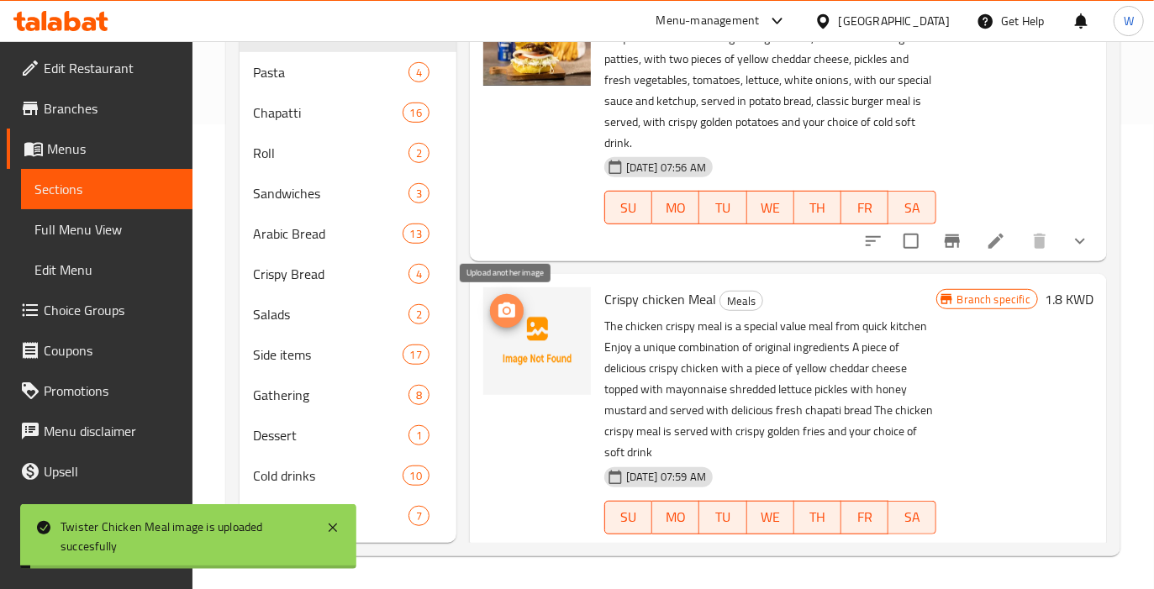
click at [498, 303] on icon "upload picture" at bounding box center [507, 311] width 20 height 20
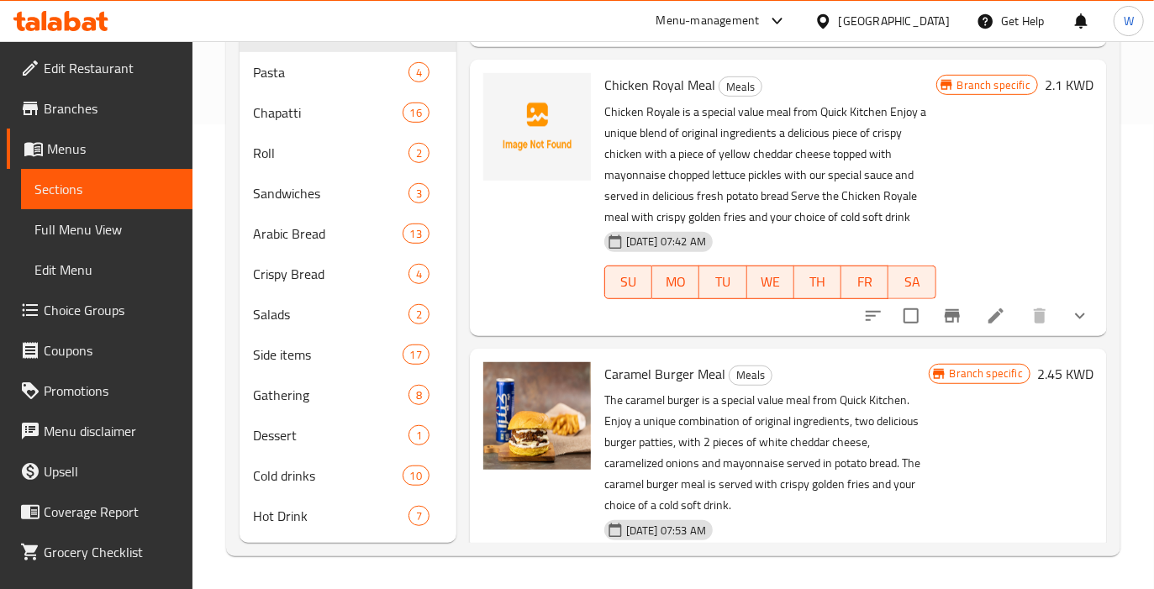
scroll to position [0, 0]
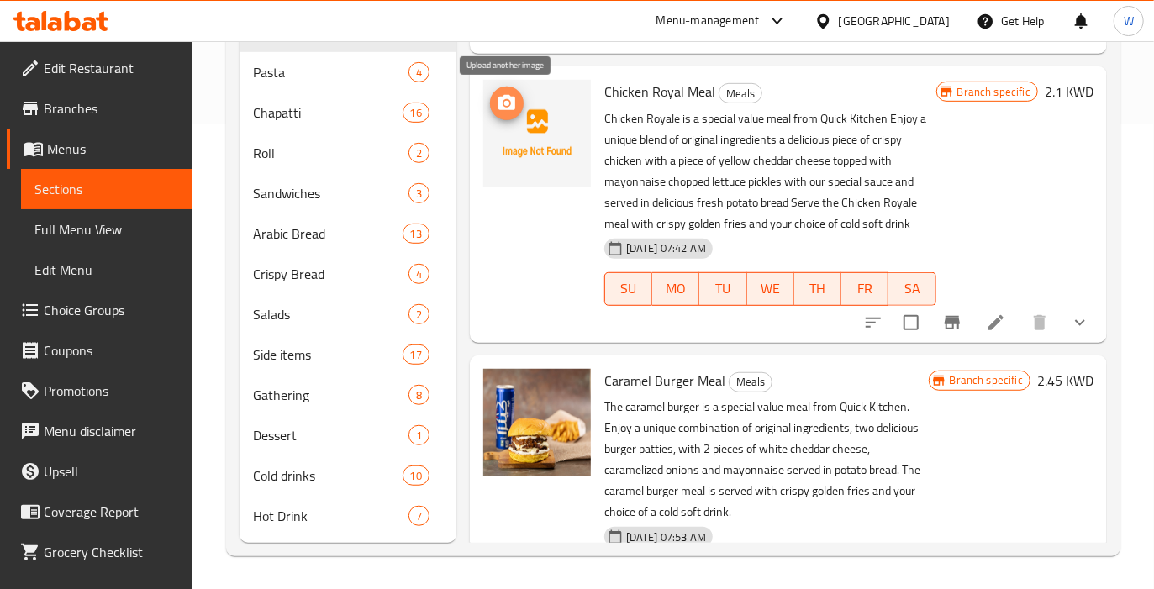
drag, startPoint x: 493, startPoint y: 98, endPoint x: 505, endPoint y: 93, distance: 13.3
click at [505, 93] on icon "upload picture" at bounding box center [507, 103] width 20 height 20
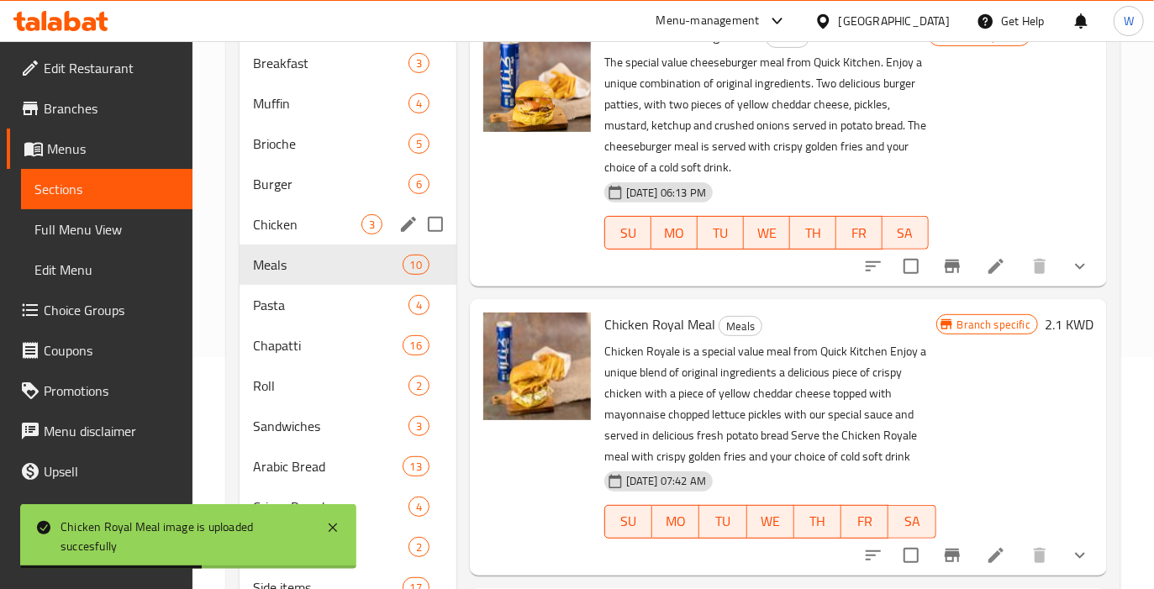
scroll to position [353, 0]
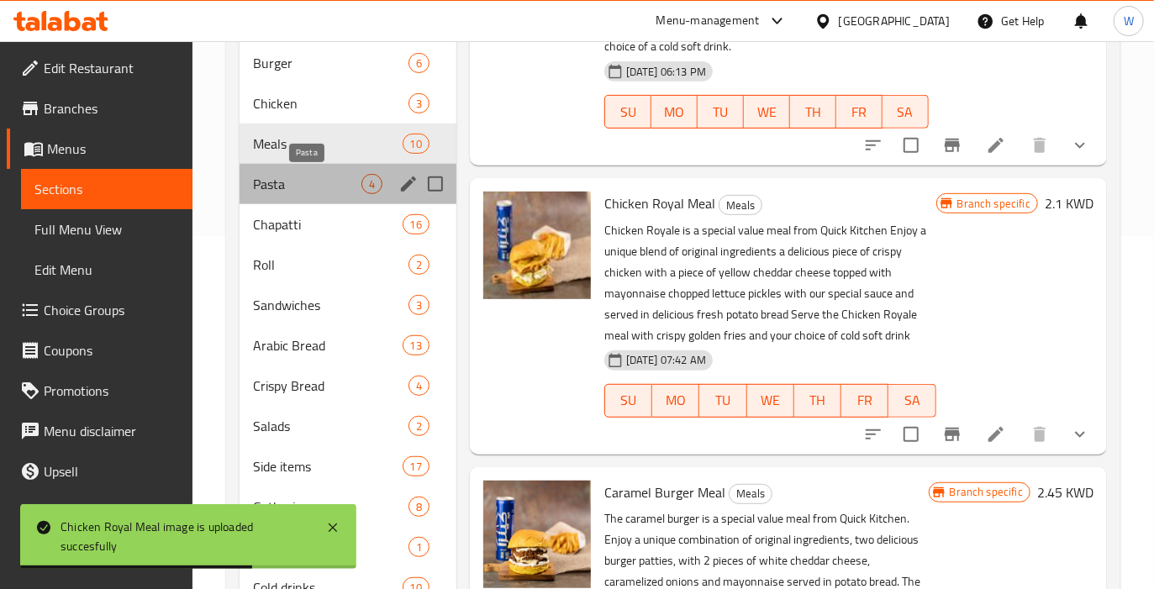
click at [284, 184] on span "Pasta" at bounding box center [307, 184] width 108 height 20
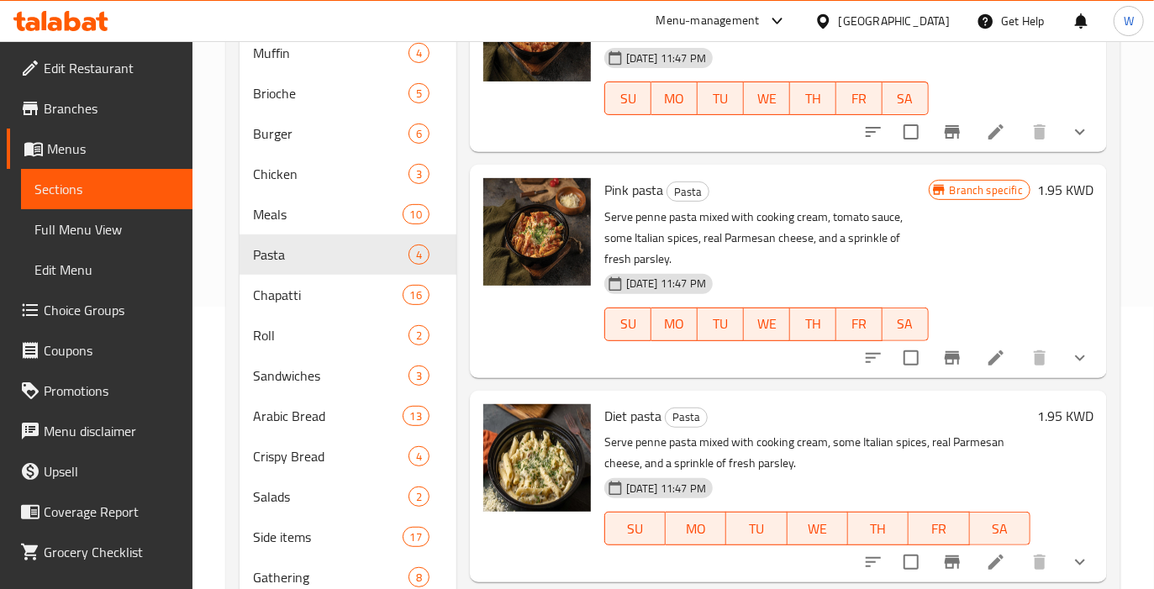
scroll to position [129, 0]
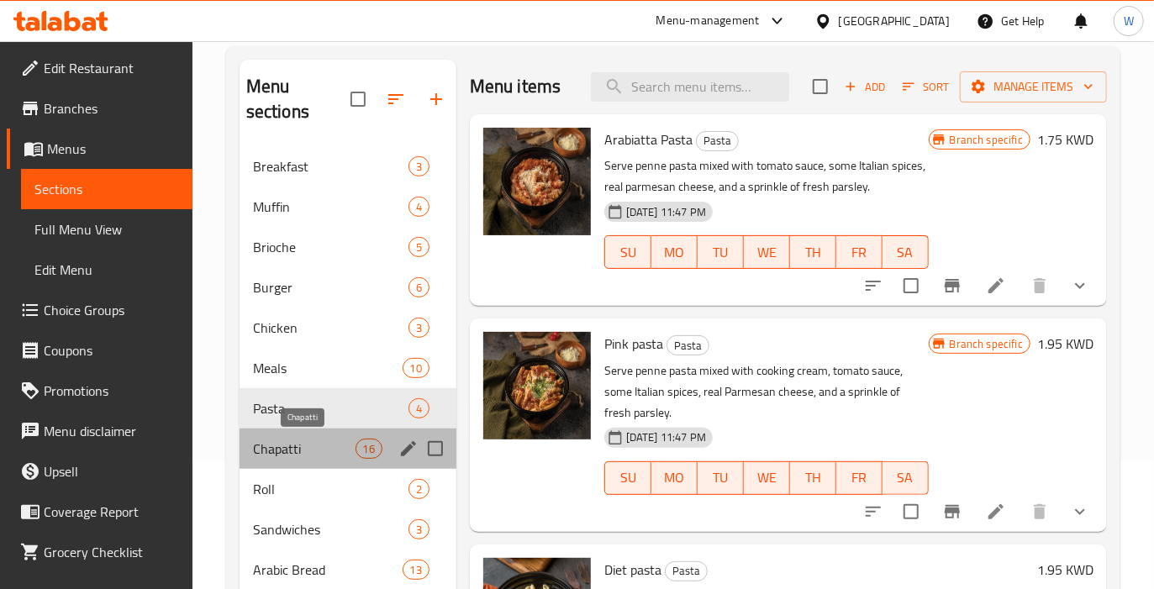
click at [289, 439] on span "Chapatti" at bounding box center [304, 449] width 103 height 20
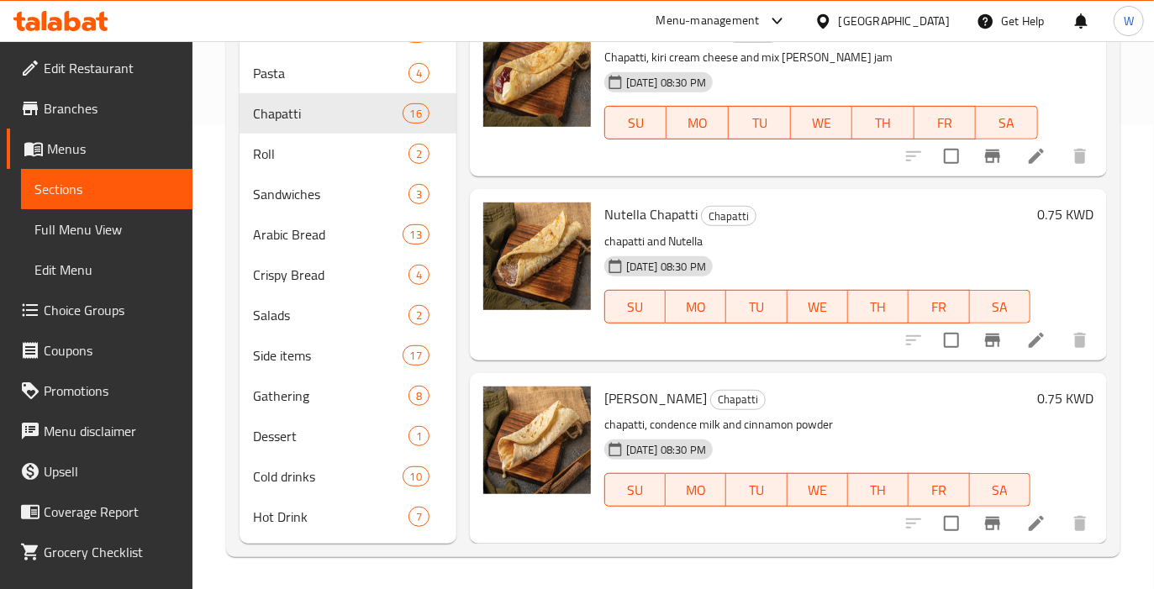
scroll to position [465, 0]
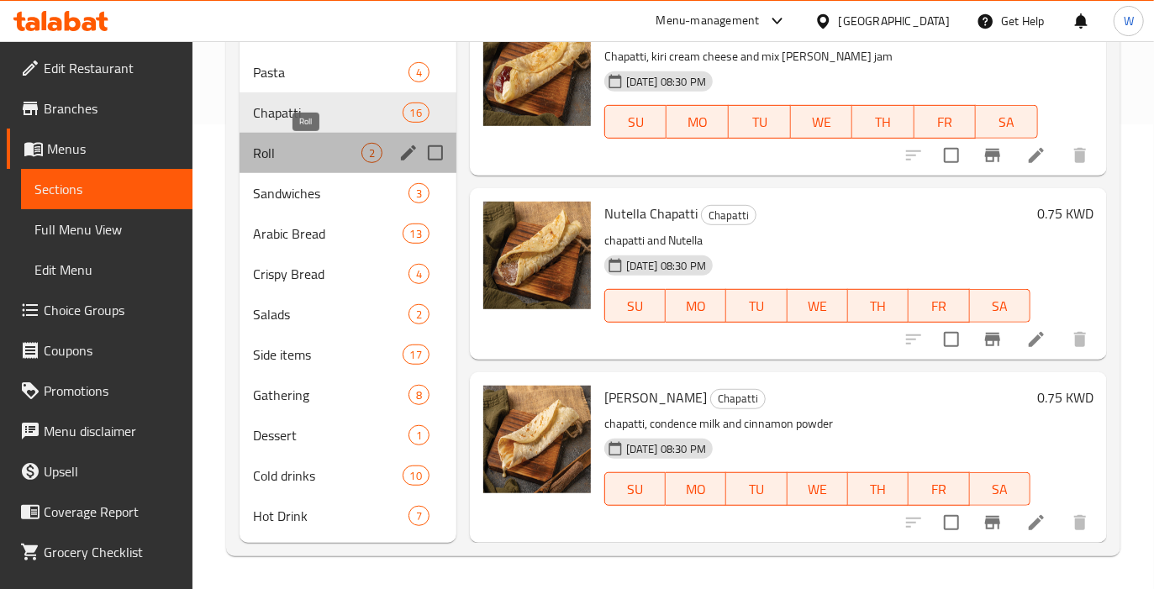
click at [333, 147] on span "Roll" at bounding box center [307, 153] width 108 height 20
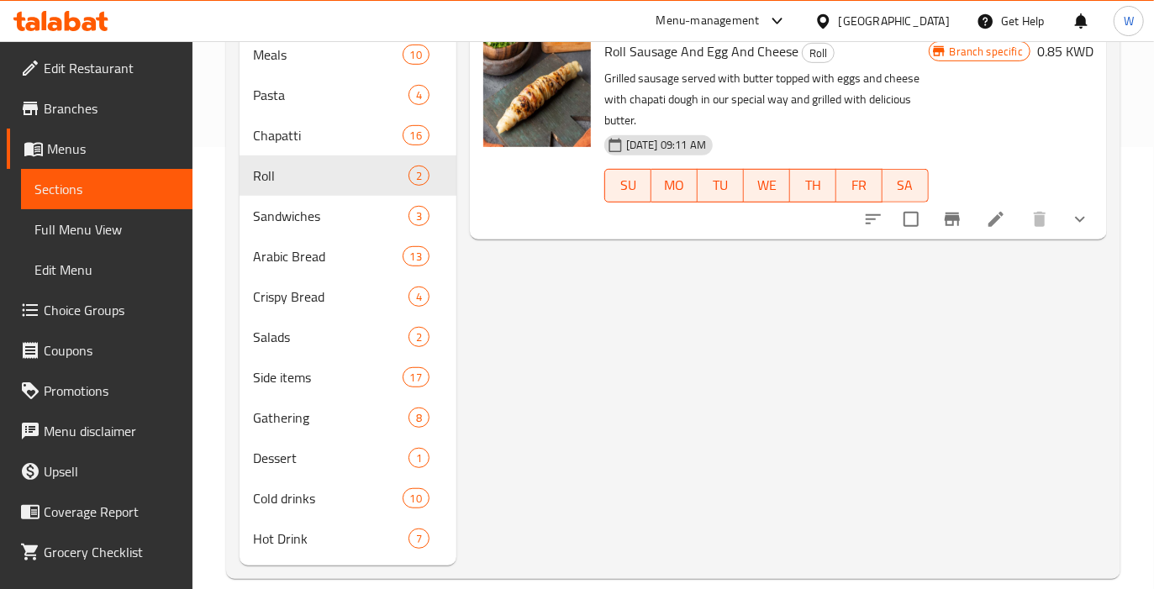
scroll to position [465, 0]
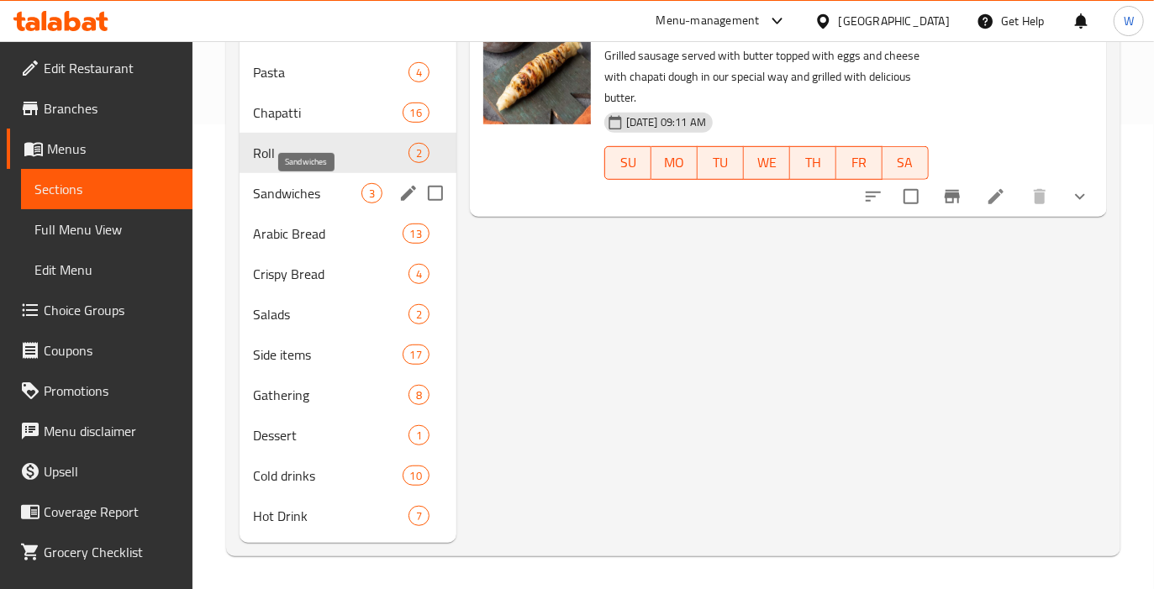
click at [269, 183] on span "Sandwiches" at bounding box center [307, 193] width 108 height 20
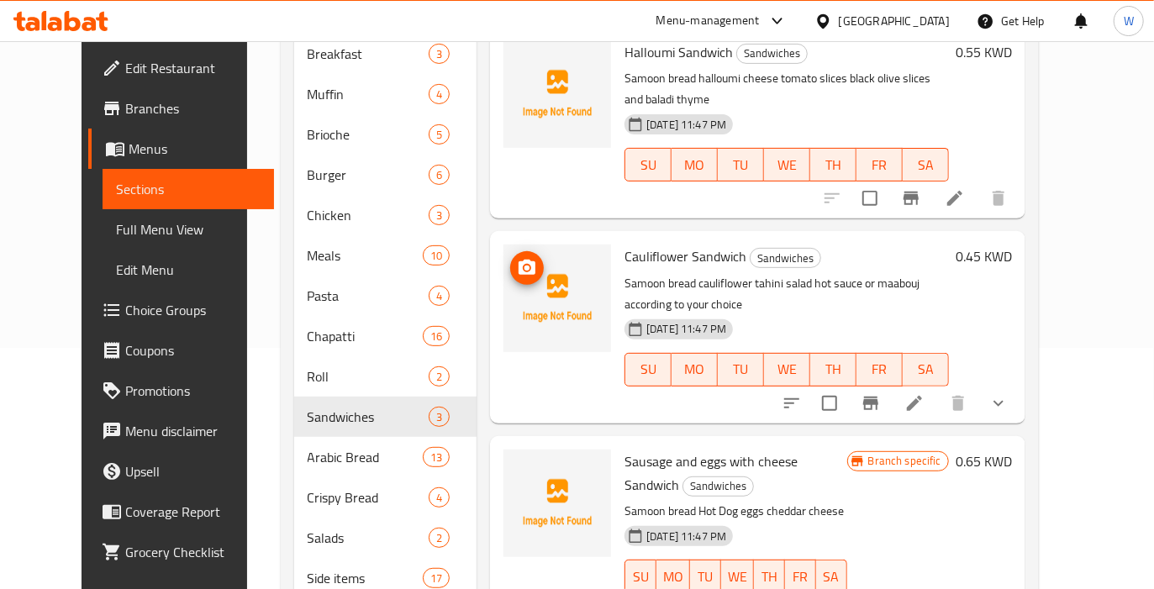
scroll to position [129, 0]
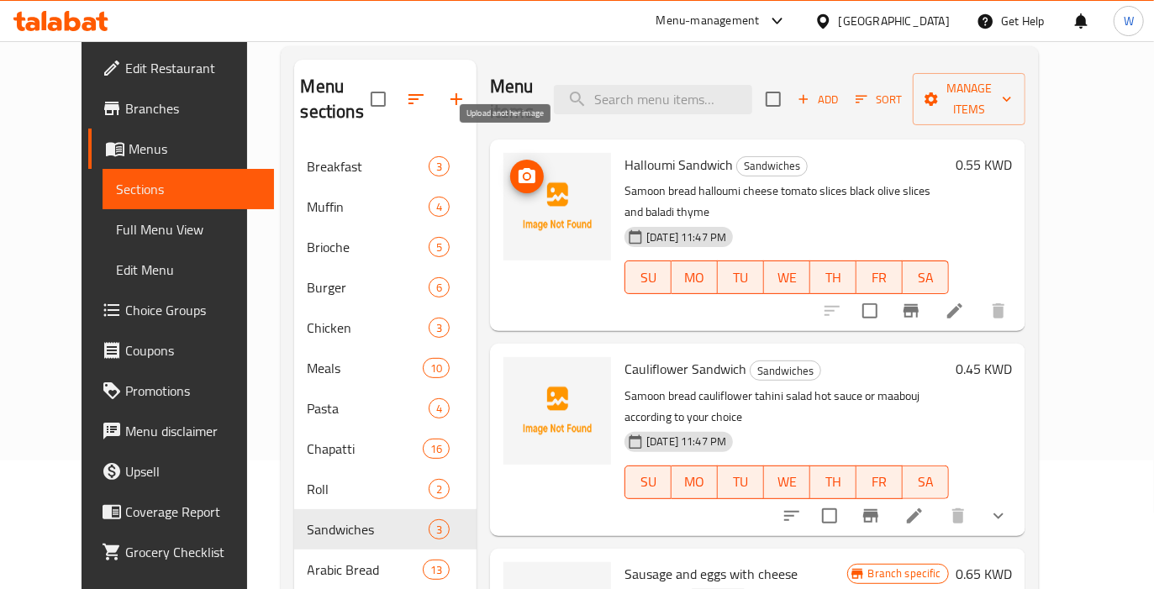
click at [517, 166] on icon "upload picture" at bounding box center [527, 176] width 20 height 20
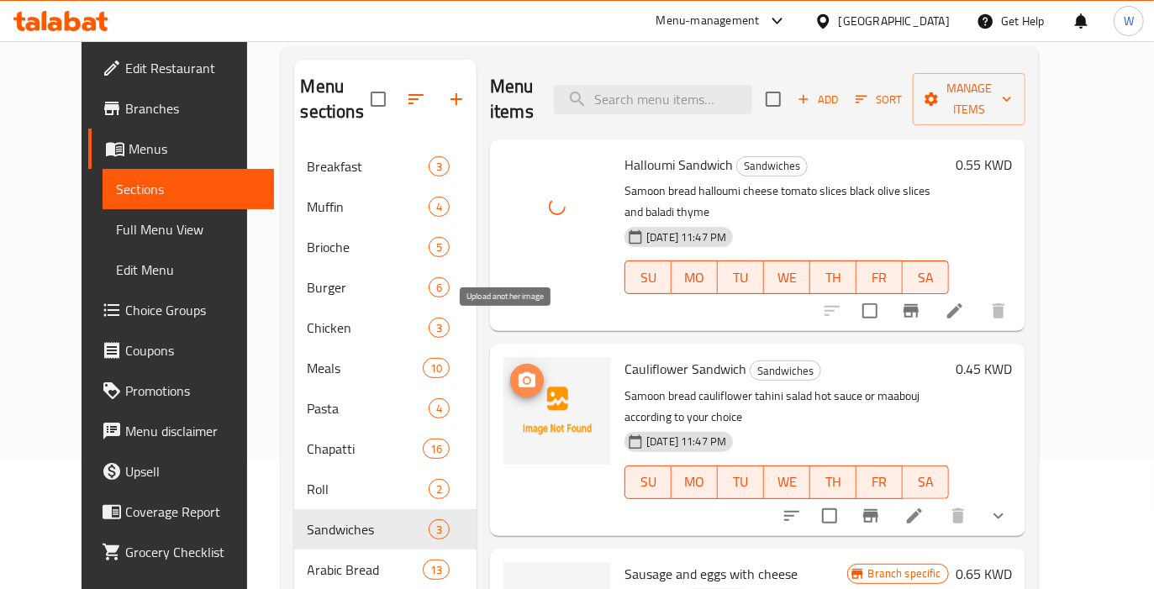
click at [519, 372] on icon "upload picture" at bounding box center [527, 379] width 17 height 15
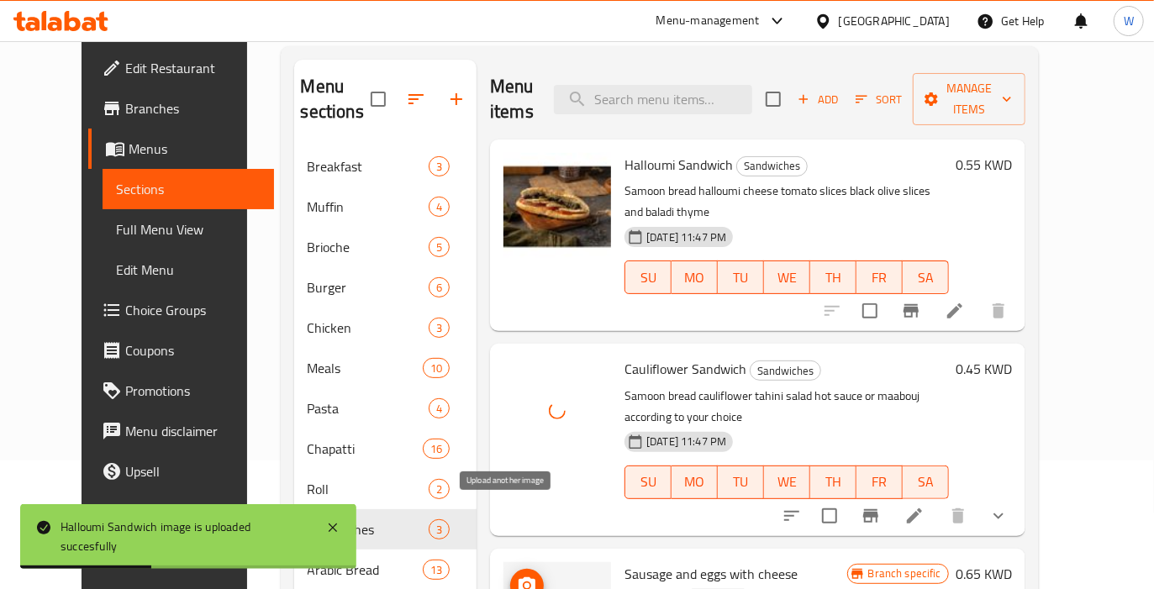
click at [517, 576] on icon "upload picture" at bounding box center [527, 586] width 20 height 20
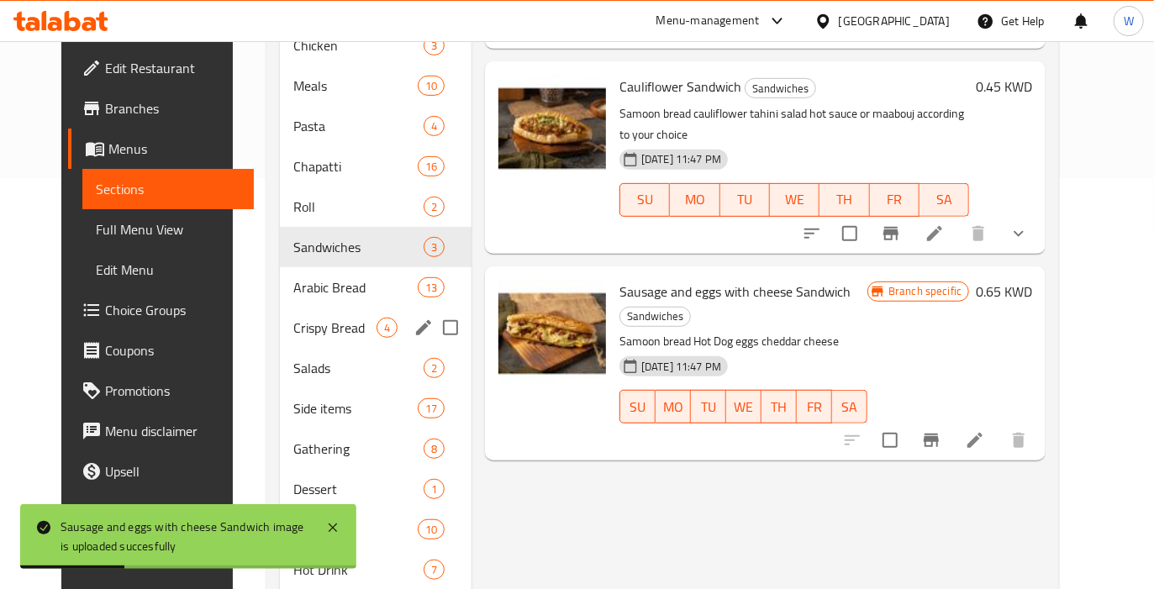
scroll to position [465, 0]
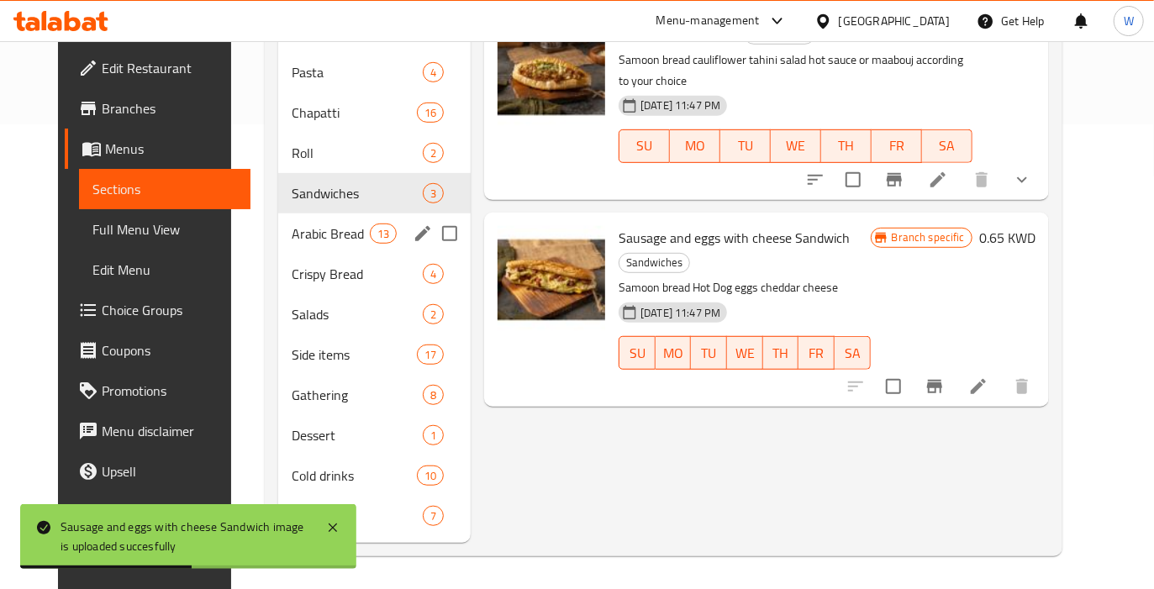
click at [293, 243] on div "Arabic Bread 13" at bounding box center [374, 234] width 192 height 40
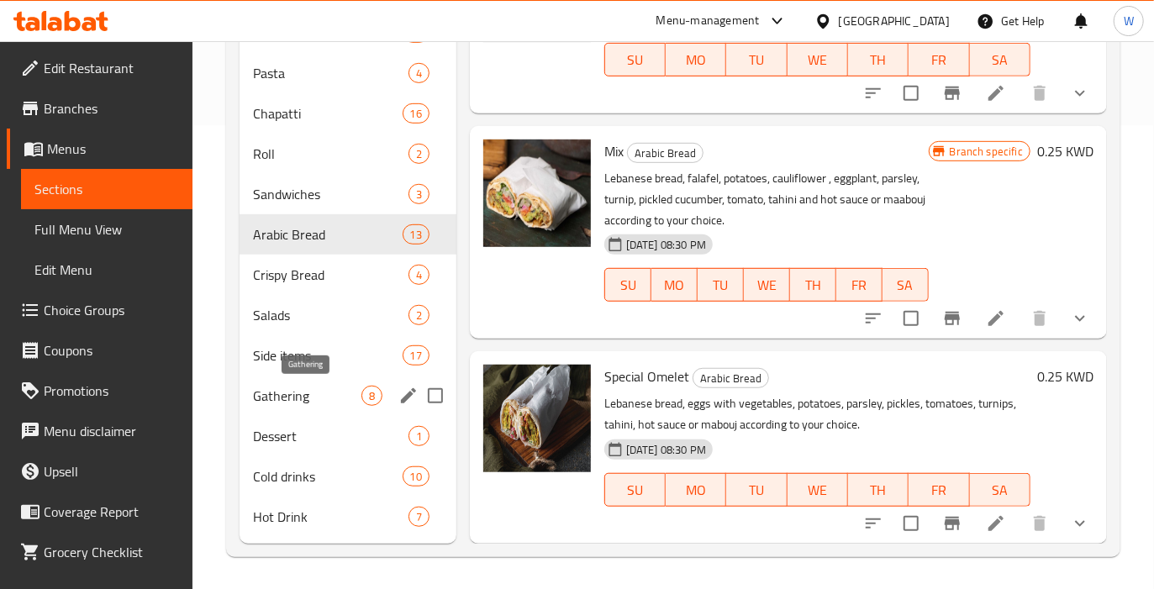
scroll to position [465, 0]
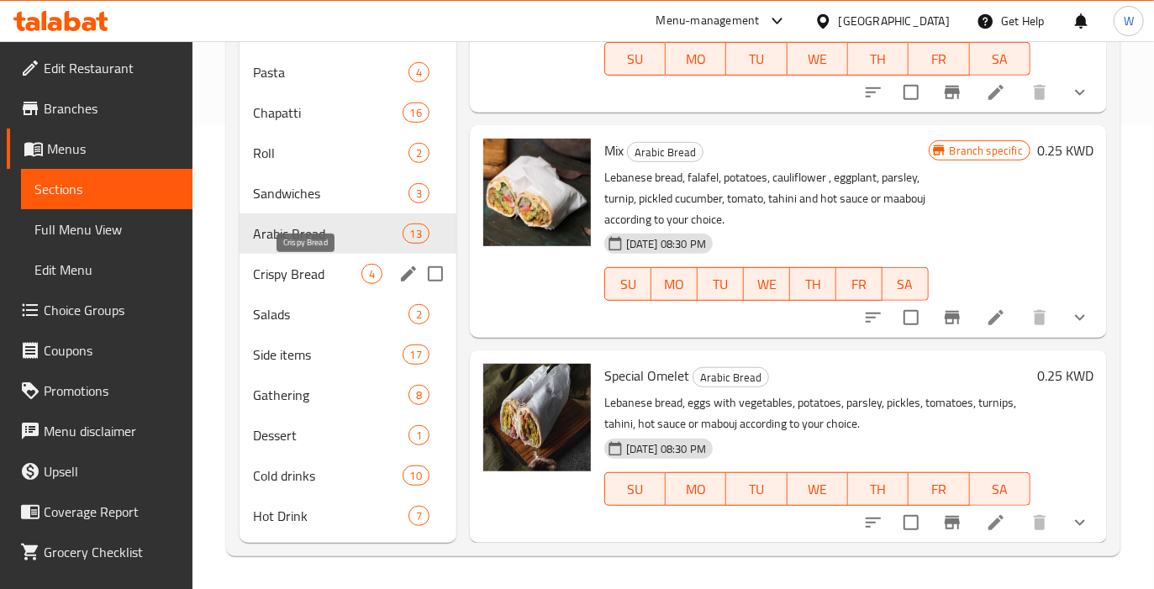
click at [332, 270] on span "Crispy Bread" at bounding box center [307, 274] width 108 height 20
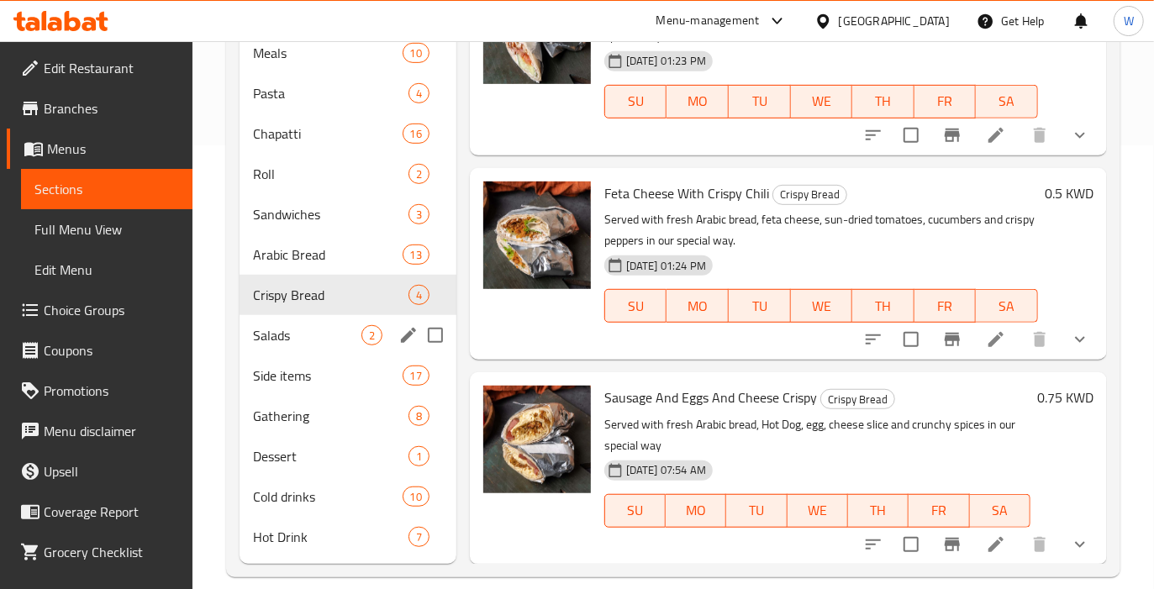
scroll to position [465, 0]
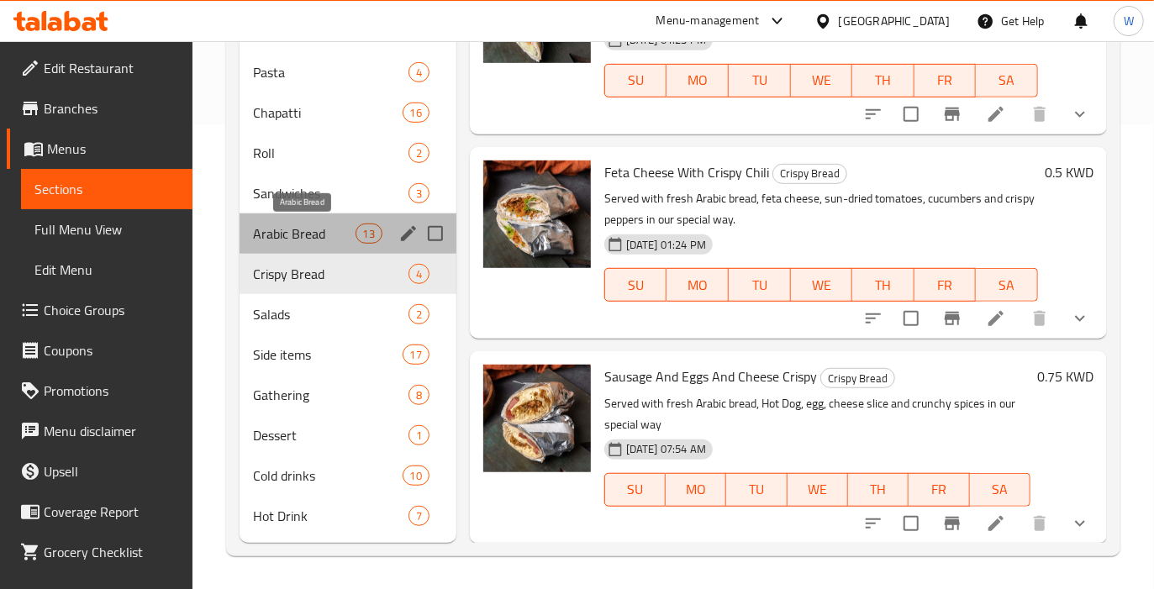
click at [306, 225] on span "Arabic Bread" at bounding box center [304, 234] width 103 height 20
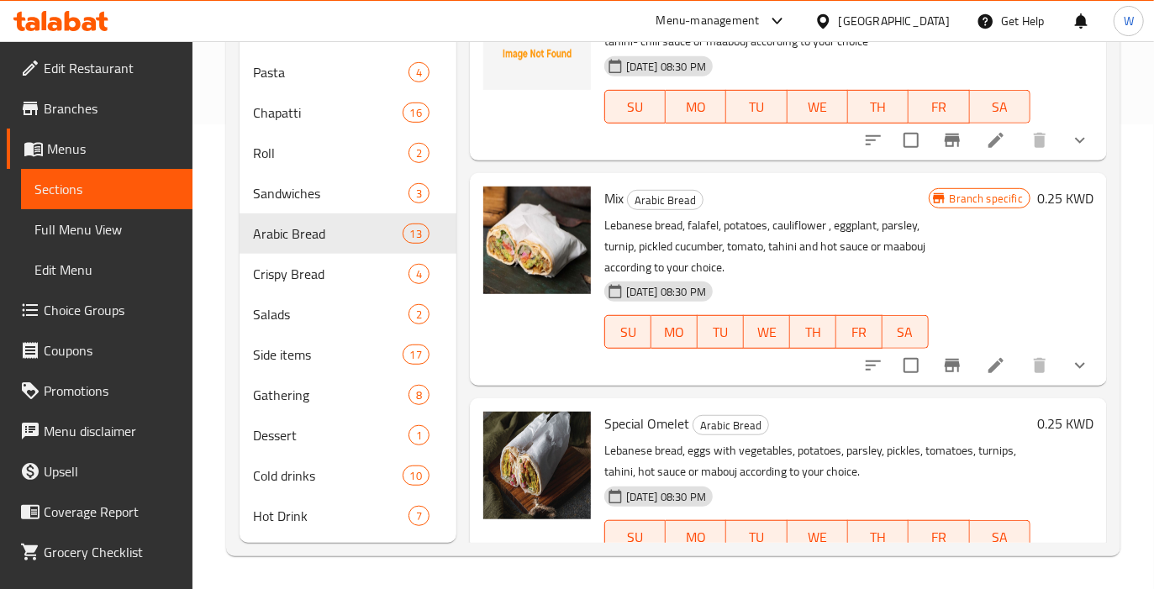
scroll to position [1553, 0]
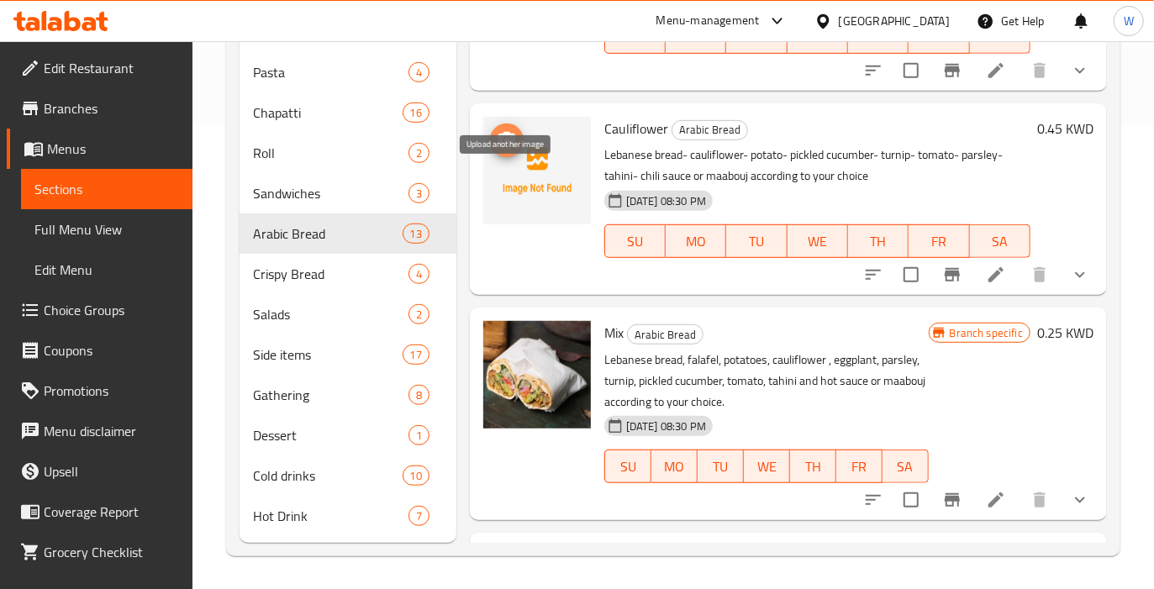
click at [508, 150] on icon "upload picture" at bounding box center [507, 140] width 20 height 20
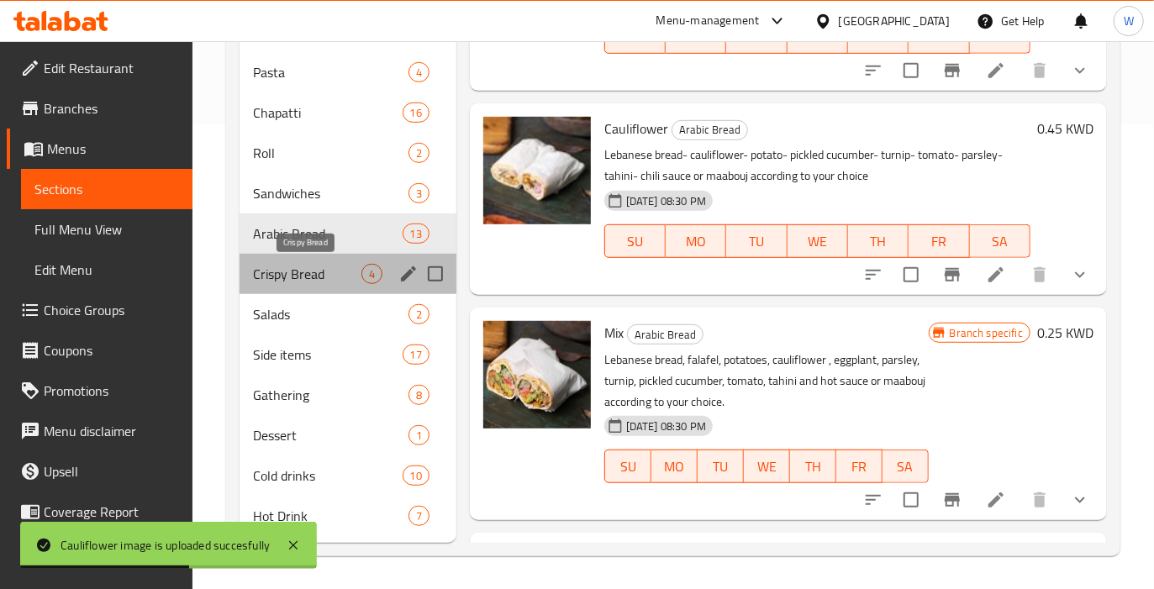
click at [286, 275] on span "Crispy Bread" at bounding box center [307, 274] width 108 height 20
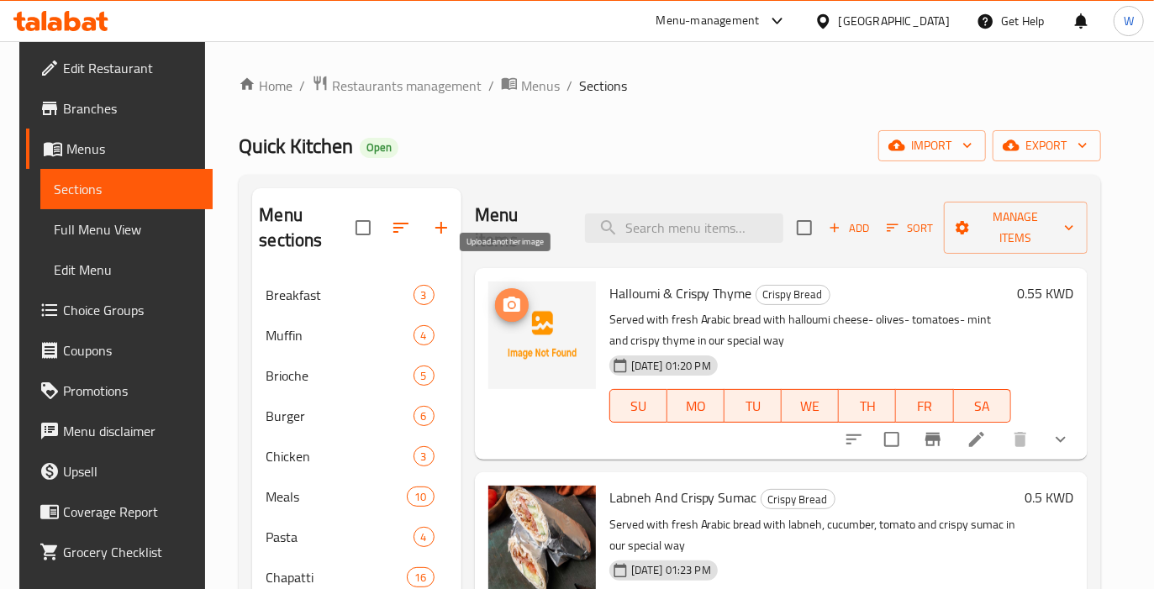
click at [511, 297] on icon "upload picture" at bounding box center [511, 304] width 17 height 15
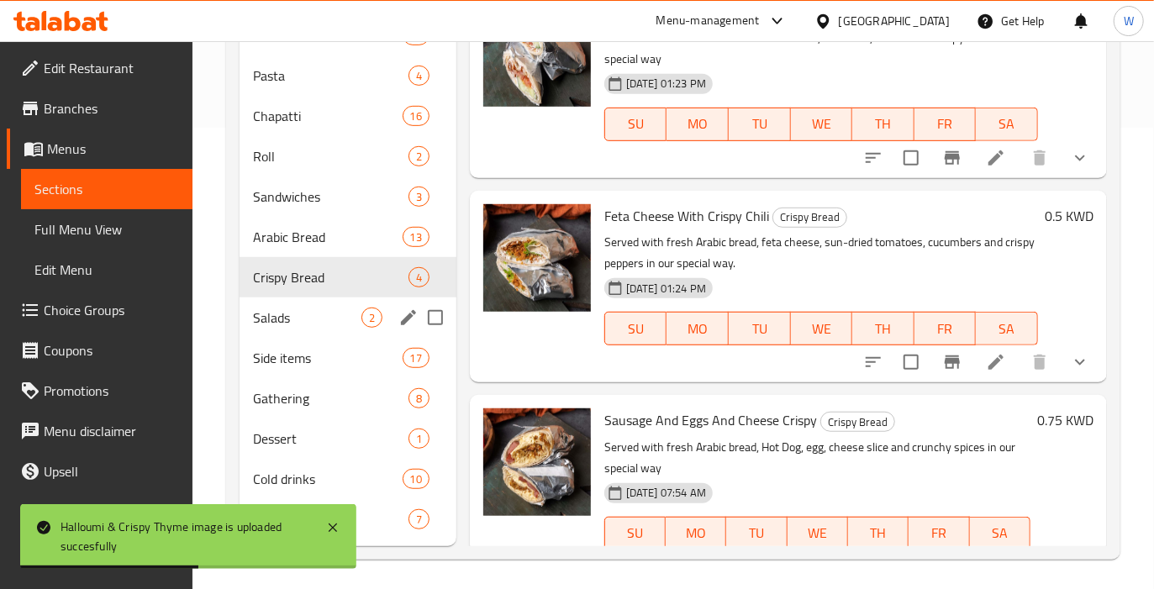
scroll to position [465, 0]
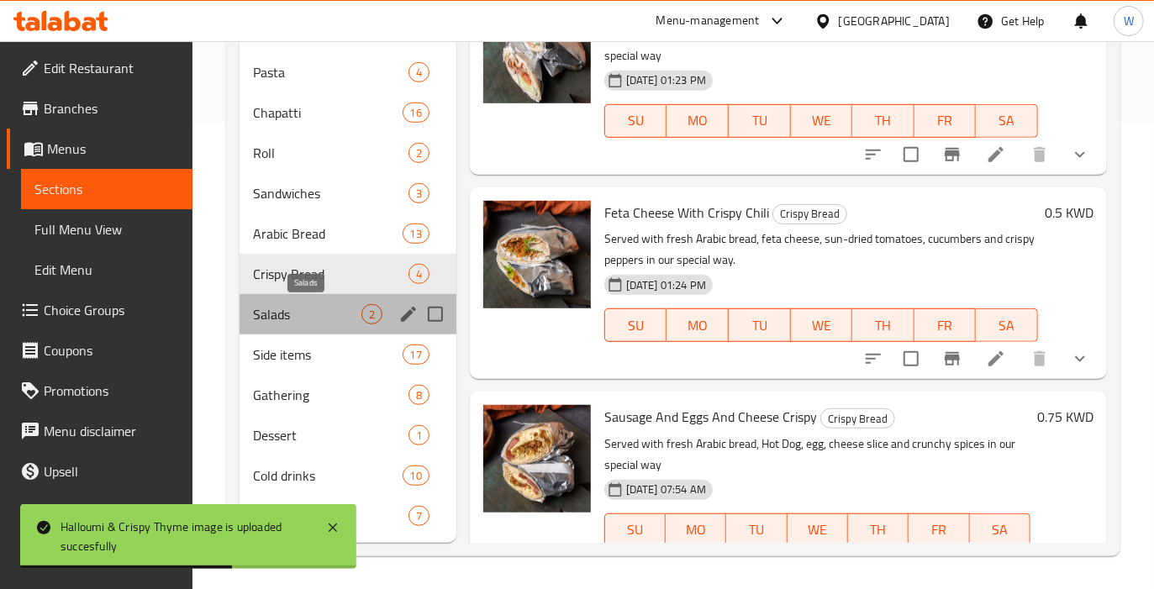
click at [290, 319] on span "Salads" at bounding box center [307, 314] width 108 height 20
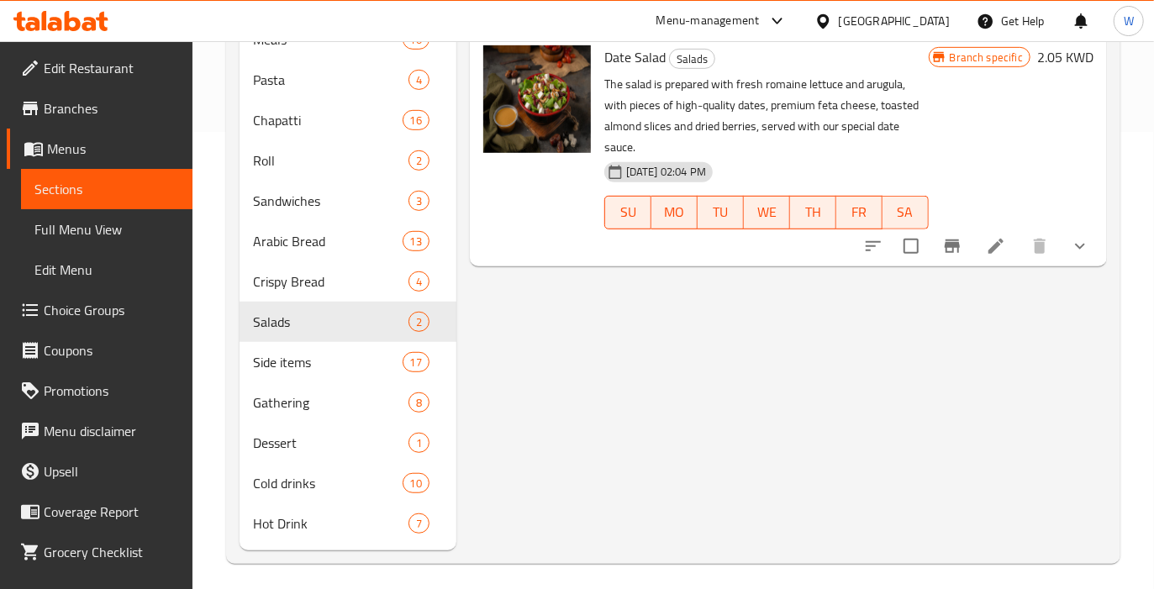
scroll to position [465, 0]
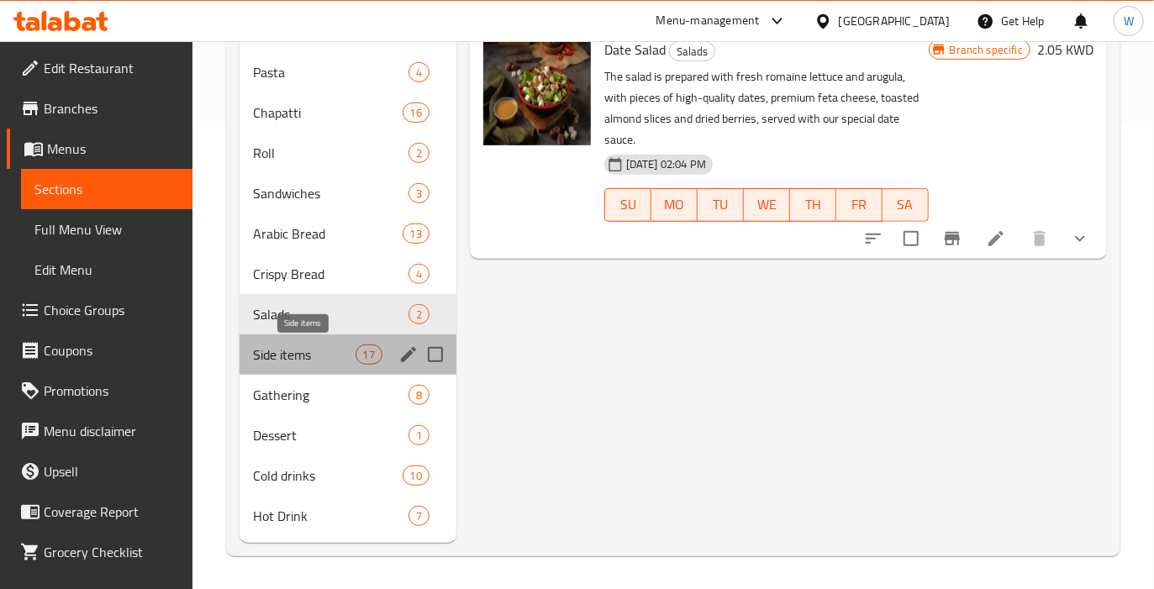
click at [312, 361] on span "Side items" at bounding box center [304, 355] width 103 height 20
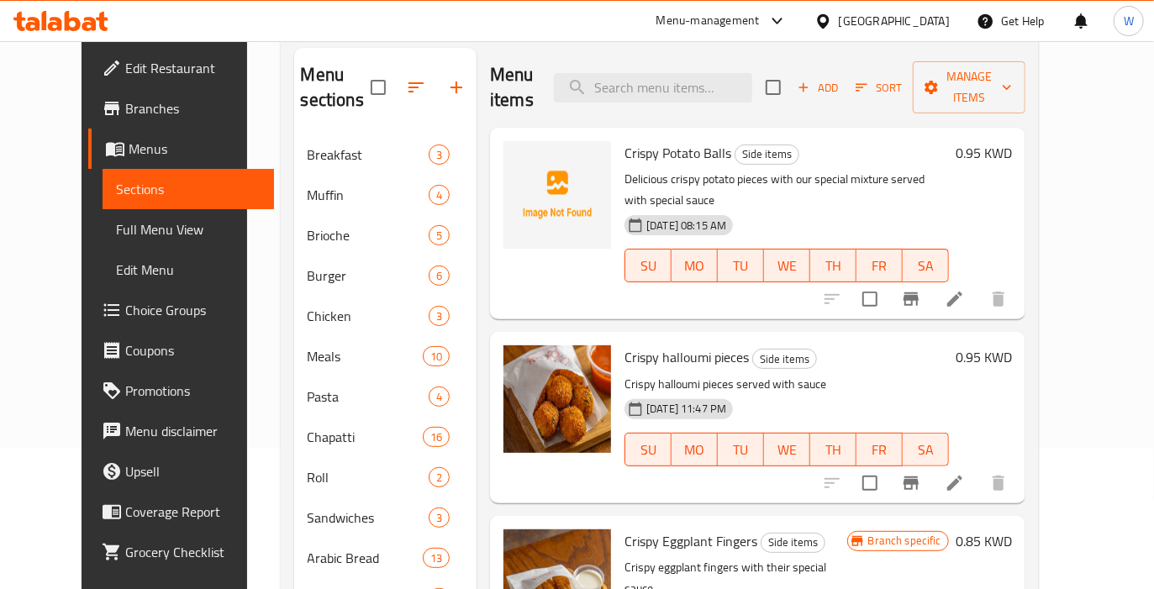
scroll to position [17, 0]
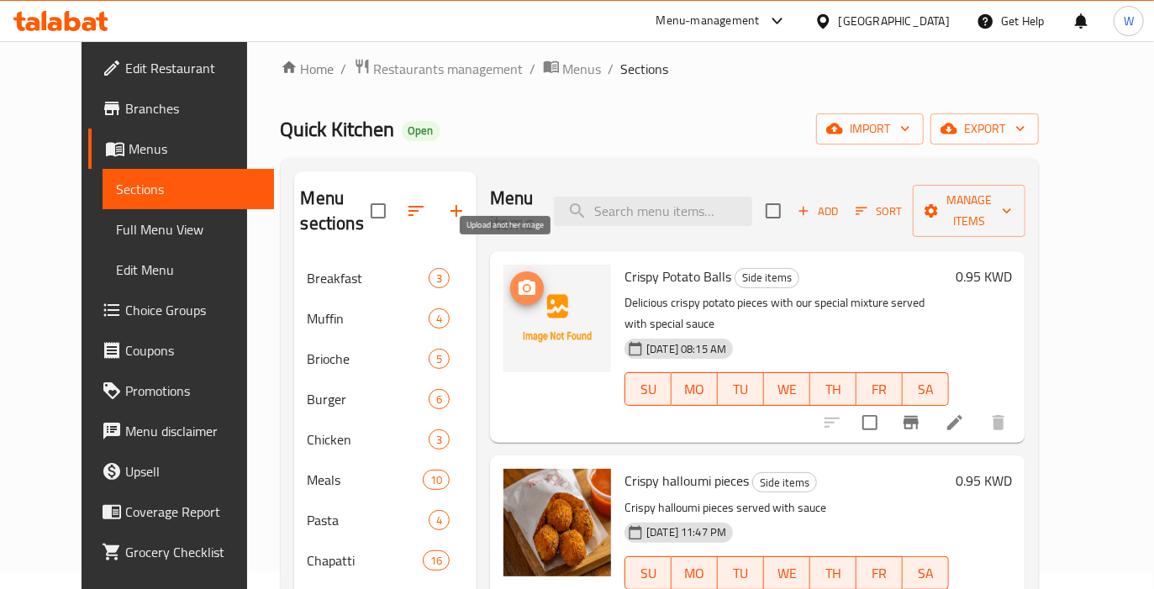
click at [517, 278] on icon "upload picture" at bounding box center [527, 288] width 20 height 20
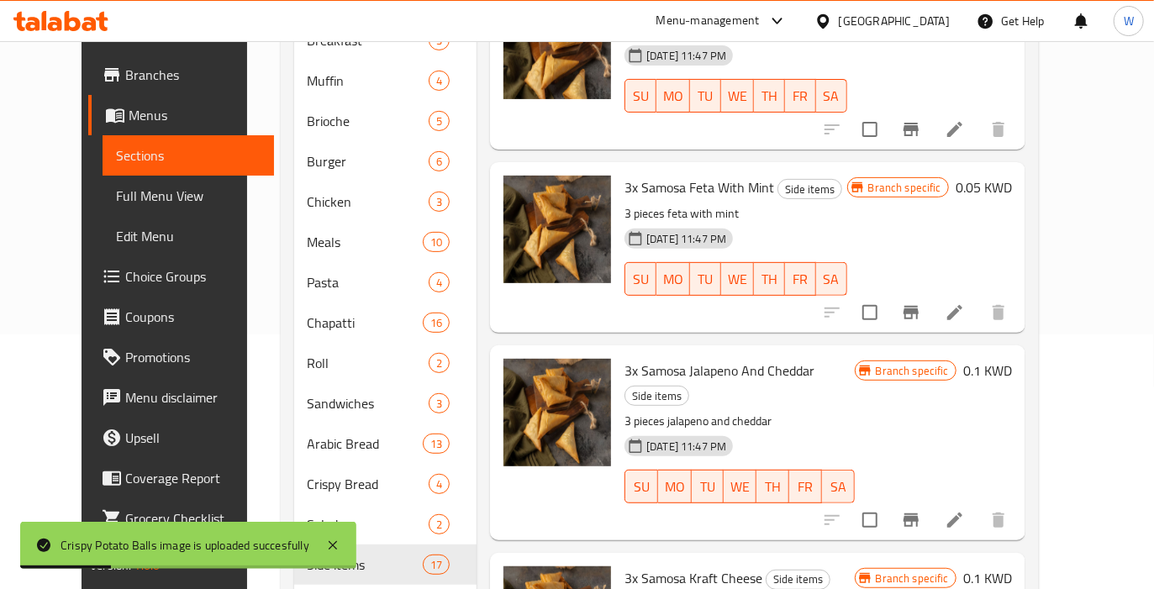
scroll to position [465, 0]
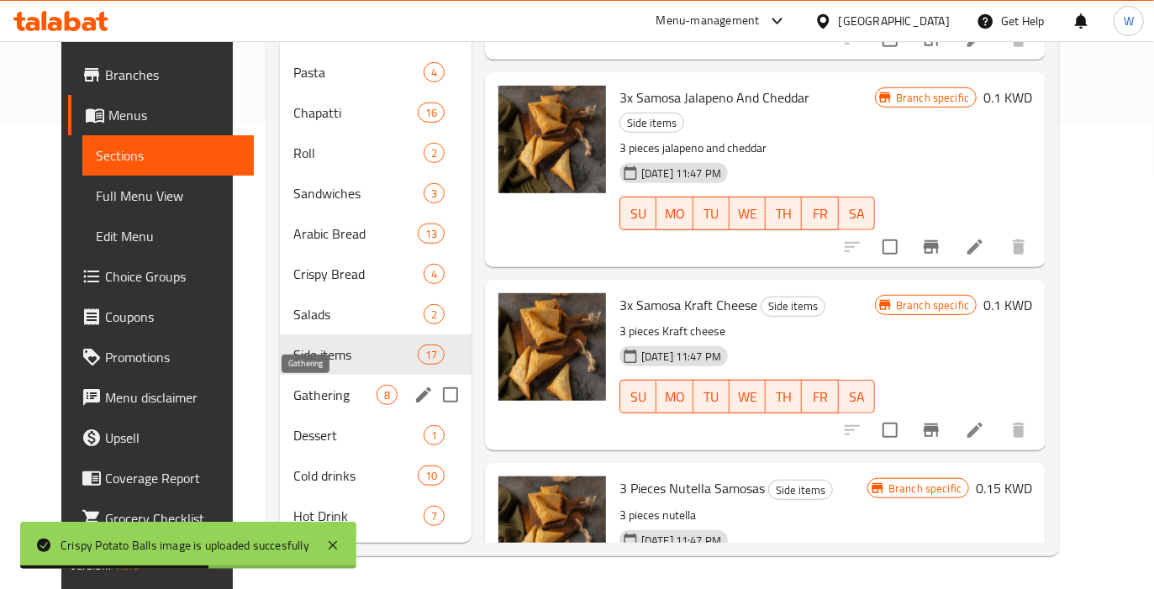
click at [314, 390] on span "Gathering" at bounding box center [334, 395] width 83 height 20
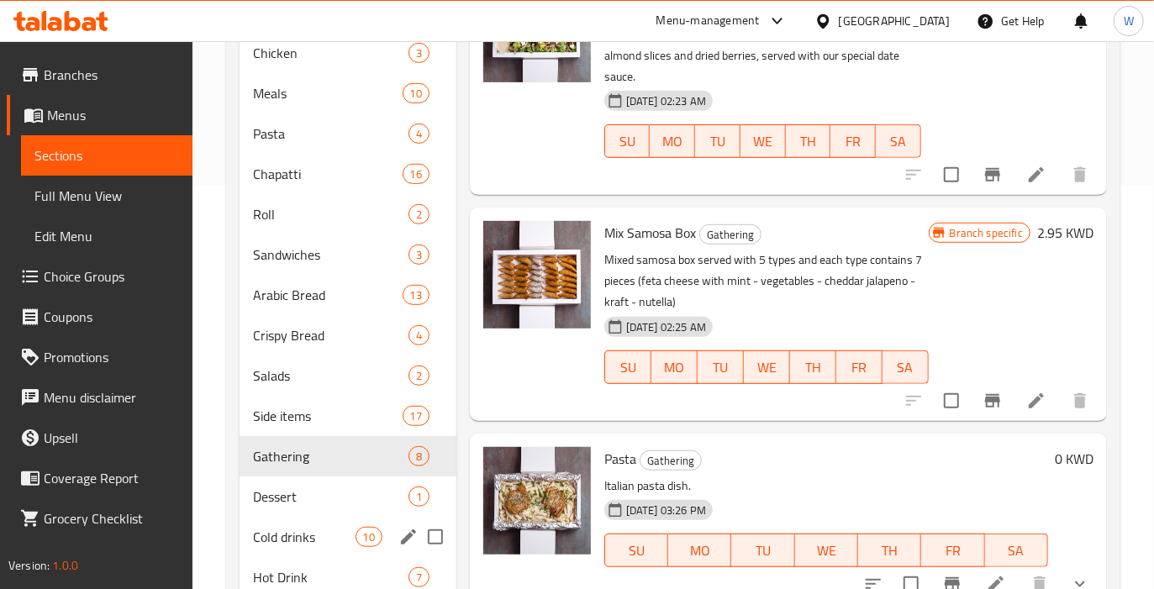
scroll to position [465, 0]
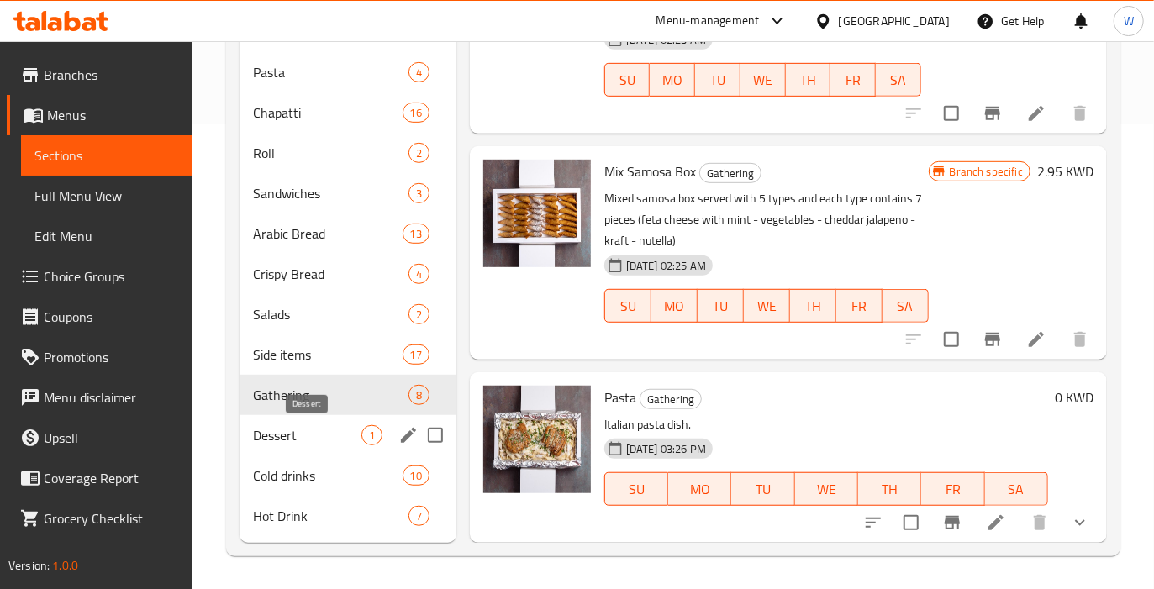
click at [258, 435] on span "Dessert" at bounding box center [307, 435] width 108 height 20
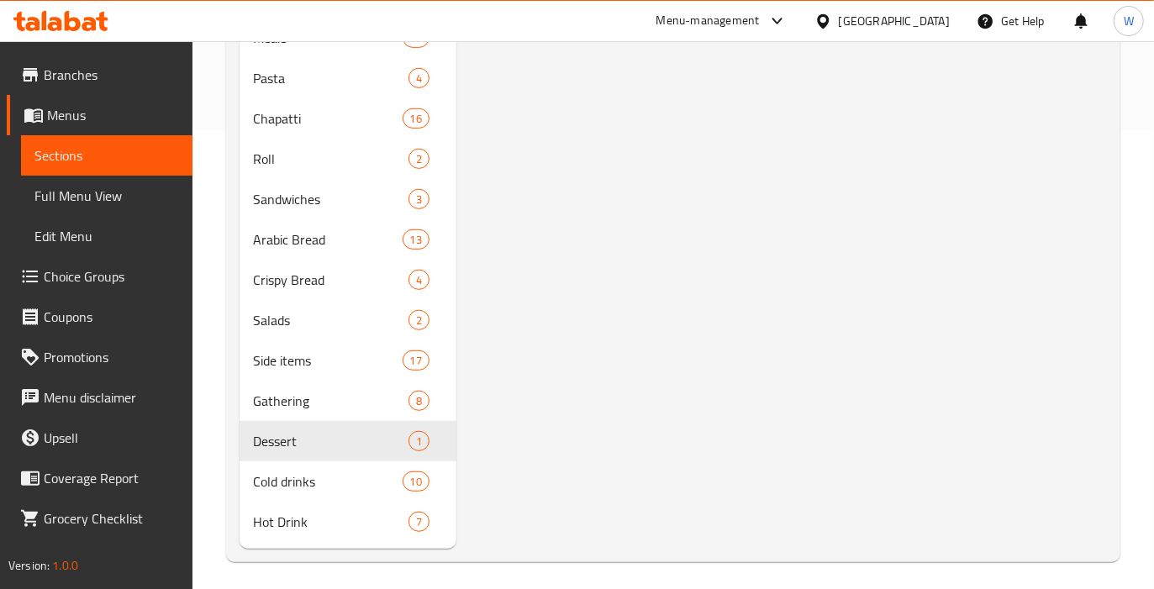
scroll to position [465, 0]
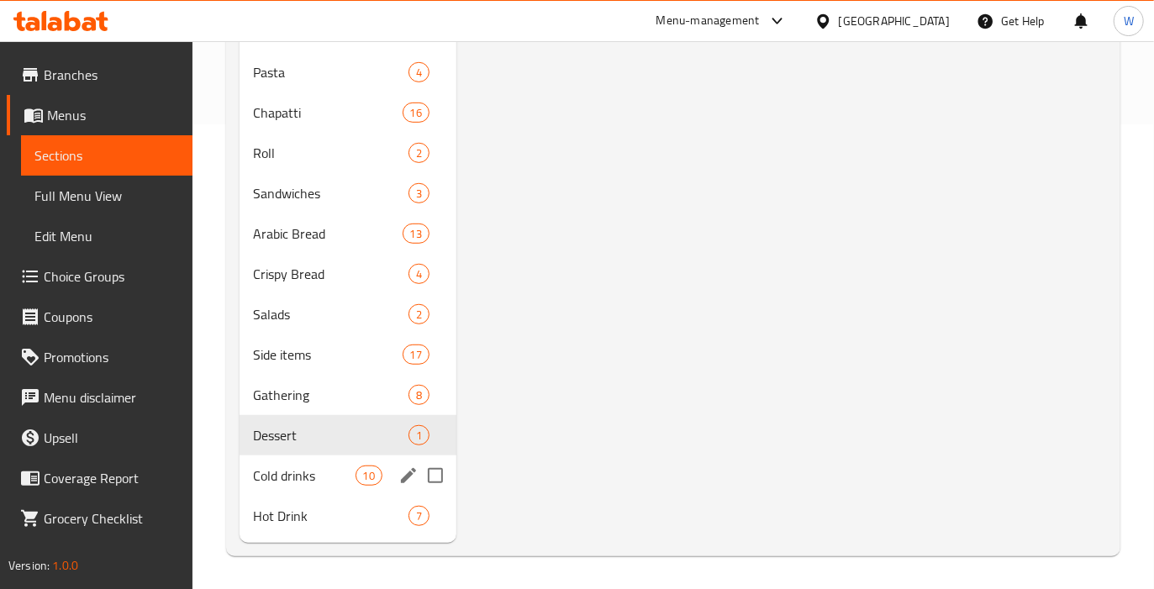
click at [314, 483] on span "Cold drinks" at bounding box center [304, 476] width 103 height 20
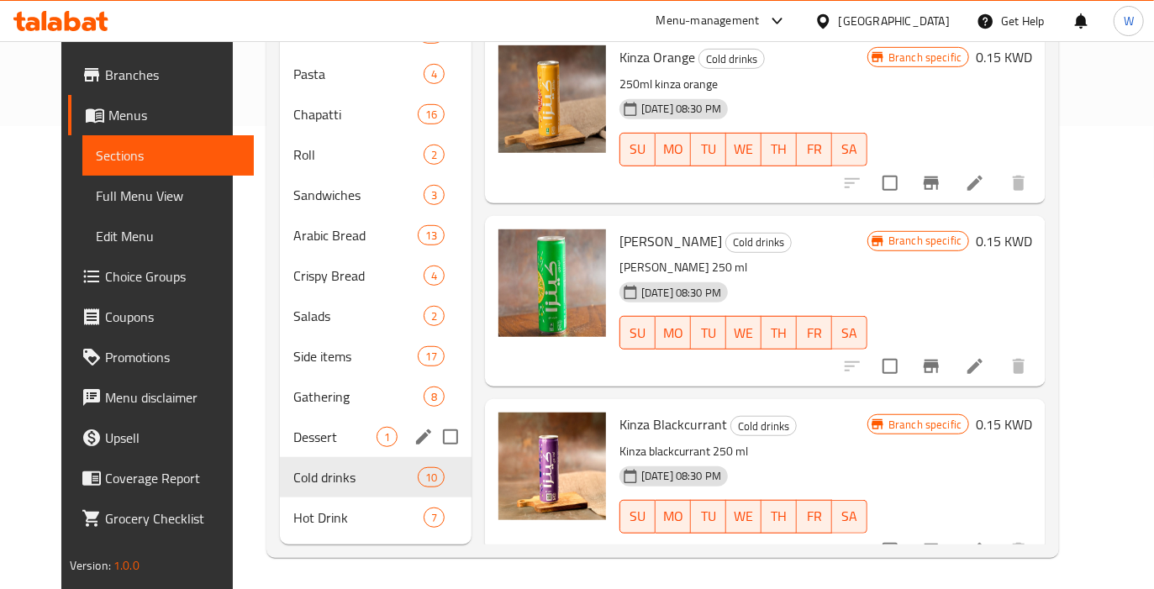
scroll to position [465, 0]
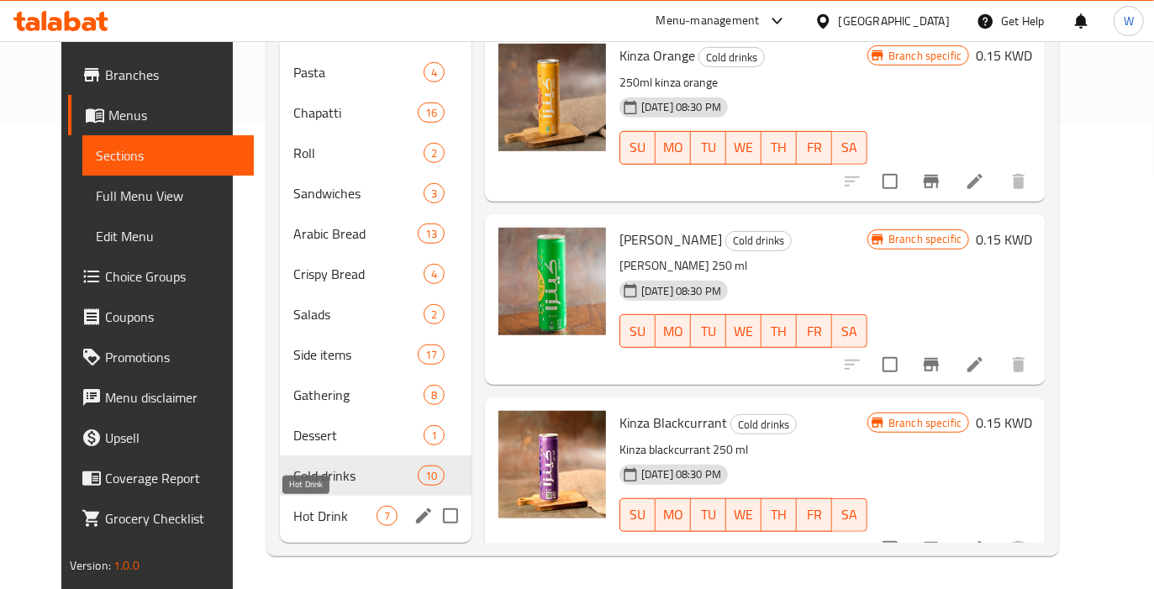
click at [316, 522] on span "Hot Drink" at bounding box center [334, 516] width 83 height 20
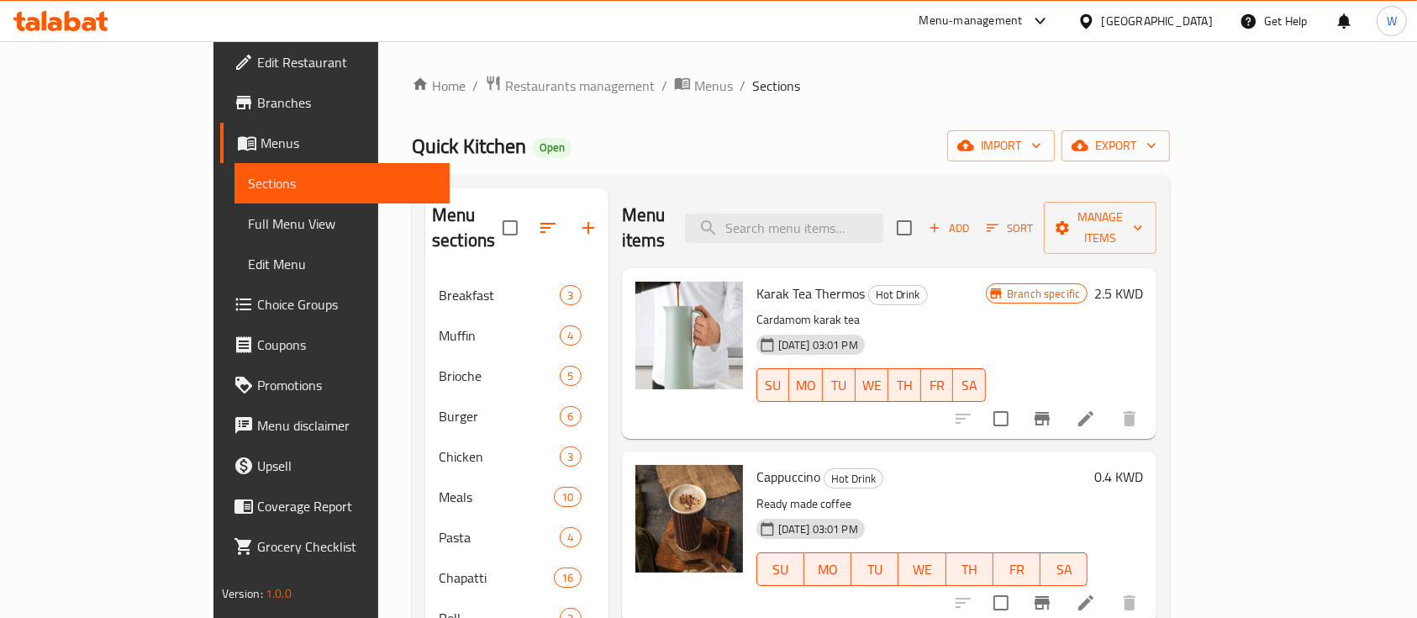
scroll to position [6, 0]
